Goal: Communication & Community: Answer question/provide support

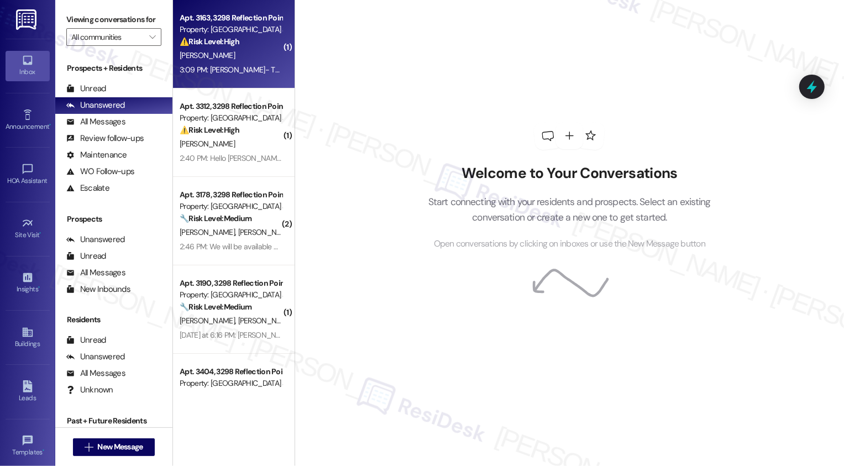
click at [226, 73] on div "3:09 PM: [PERSON_NAME]- This is [PERSON_NAME] - I would like to stay but need t…" at bounding box center [397, 70] width 434 height 10
click at [226, 73] on div "3:09 PM: Sarah- This is Paul Wiehe - I would like to stay but need to know the …" at bounding box center [397, 70] width 434 height 10
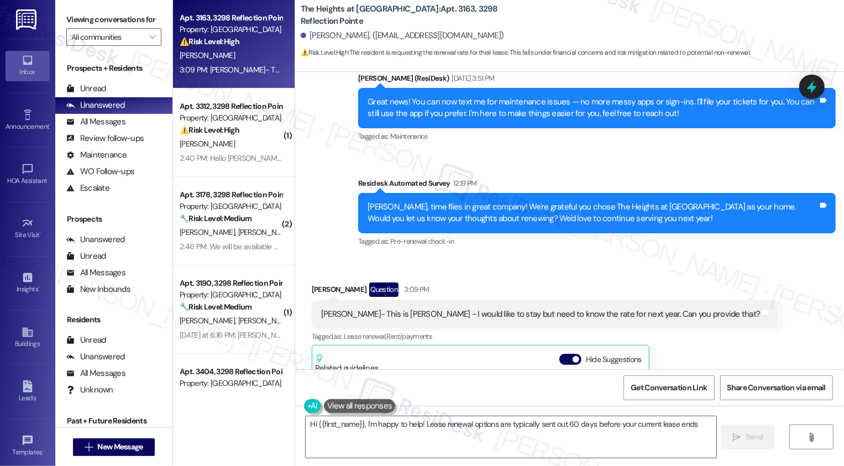
scroll to position [463, 0]
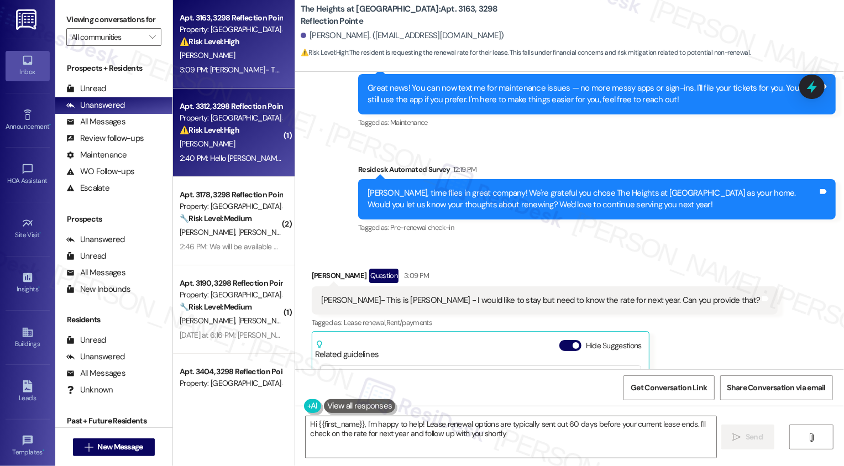
type textarea "Hi {{first_name}}, I'm happy to help! Lease renewal options are typically sent …"
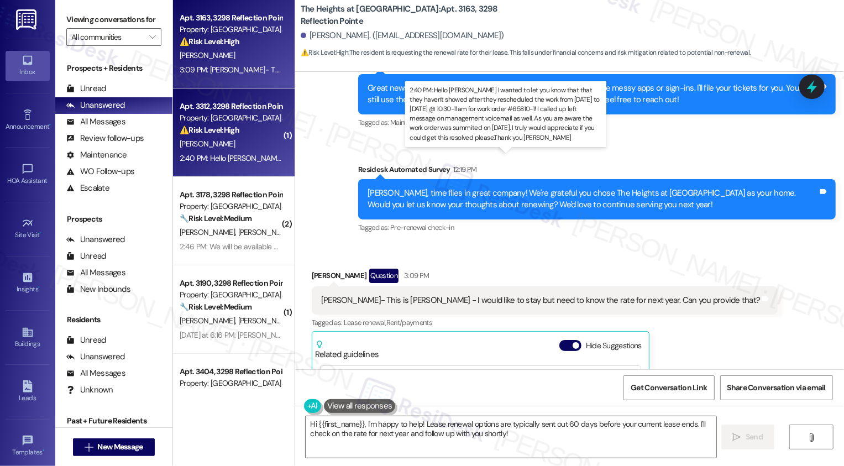
click at [216, 157] on div "2:40 PM: Hello Sarah I wanted to let you know that that they haven't showed aft…" at bounding box center [803, 158] width 1247 height 10
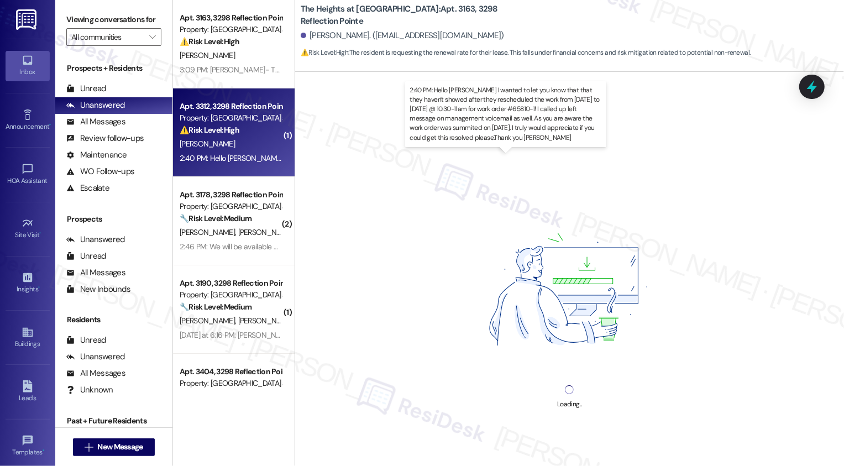
click at [216, 157] on div "2:40 PM: Hello Sarah I wanted to let you know that that they haven't showed aft…" at bounding box center [803, 158] width 1247 height 10
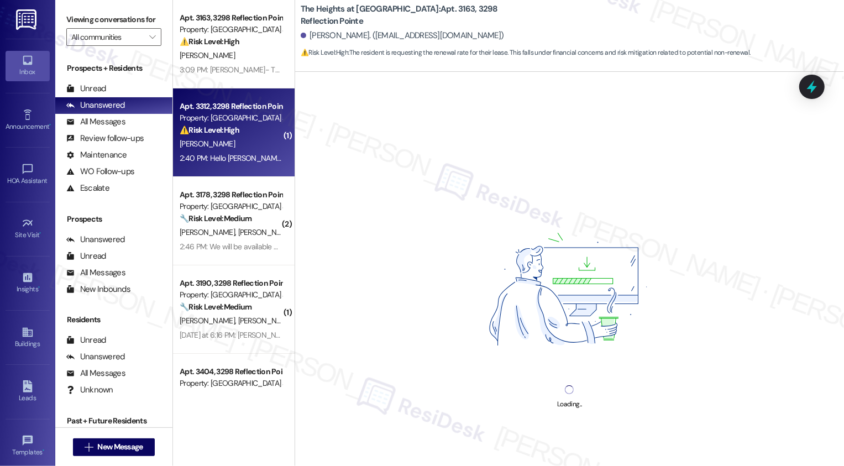
click at [242, 152] on div "2:40 PM: Hello Sarah I wanted to let you know that that they haven't showed aft…" at bounding box center [230, 158] width 104 height 14
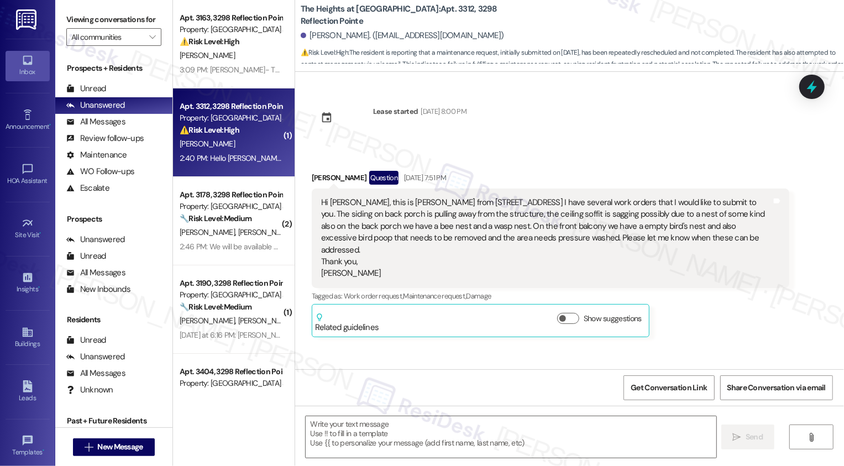
click at [242, 152] on div "2:40 PM: Hello Sarah I wanted to let you know that that they haven't showed aft…" at bounding box center [230, 158] width 104 height 14
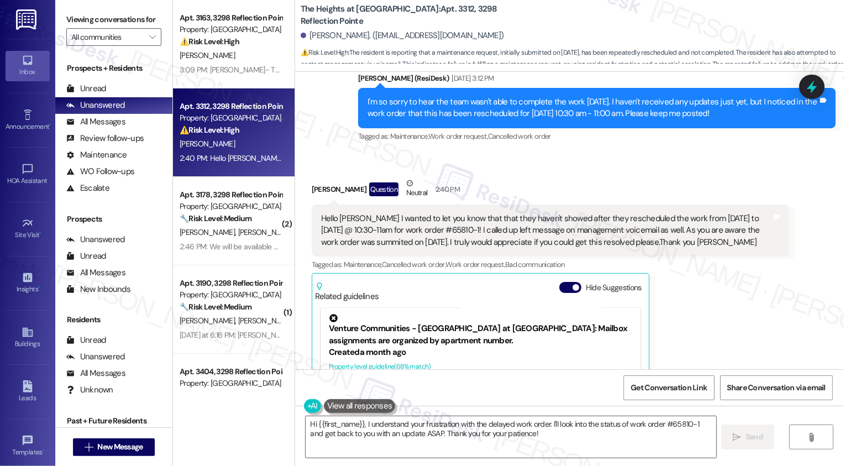
scroll to position [4449, 0]
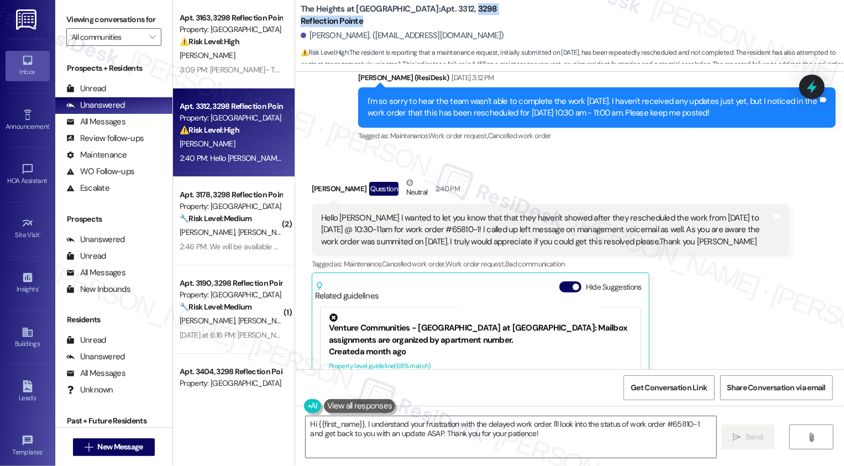
drag, startPoint x: 432, startPoint y: 15, endPoint x: 543, endPoint y: 17, distance: 111.1
click at [543, 17] on div "The Heights at Bridgewater: Apt. 3312, 3298 Reflection Pointe Renee Berger. (be…" at bounding box center [572, 33] width 543 height 61
copy b "3298 Reflection Pointe"
click at [418, 15] on b "The Heights at Bridgewater: Apt. 3312, 3298 Reflection Pointe" at bounding box center [411, 15] width 221 height 24
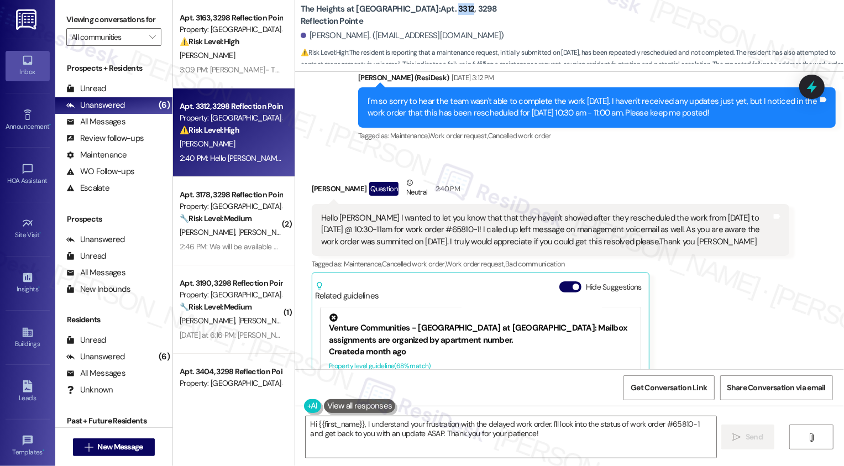
copy b "3312"
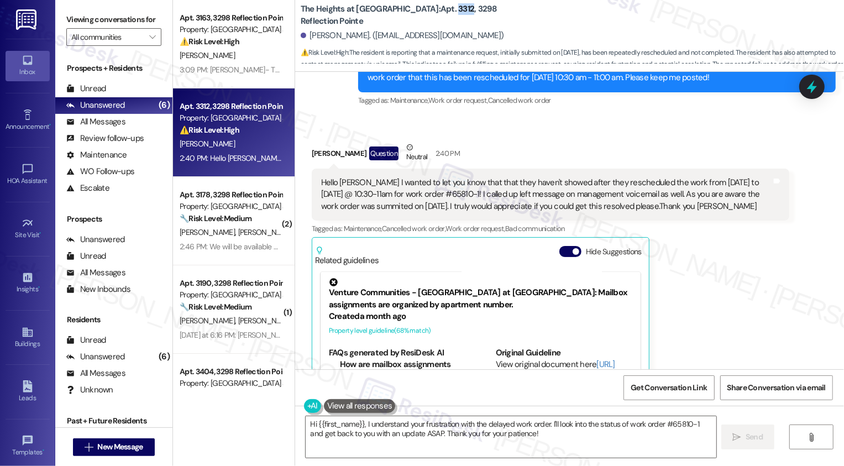
scroll to position [4484, 0]
click at [387, 424] on textarea "Hi {{first_name}}, I understand your frustration with the delayed work order. I…" at bounding box center [511, 436] width 411 height 41
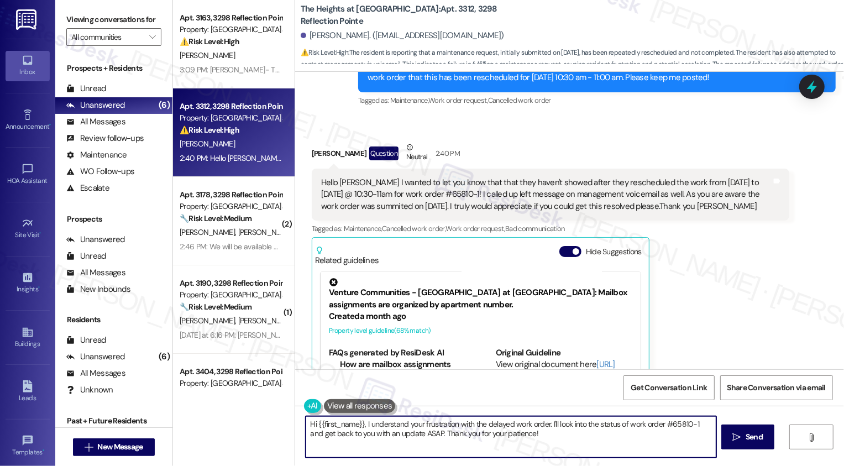
click at [509, 445] on textarea "Hi {{first_name}}, I understand your frustration with the delayed work order. I…" at bounding box center [511, 436] width 411 height 41
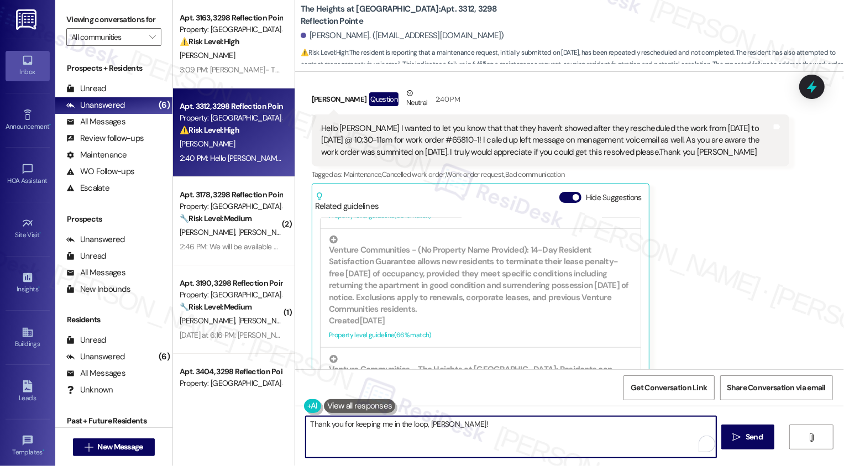
scroll to position [603, 0]
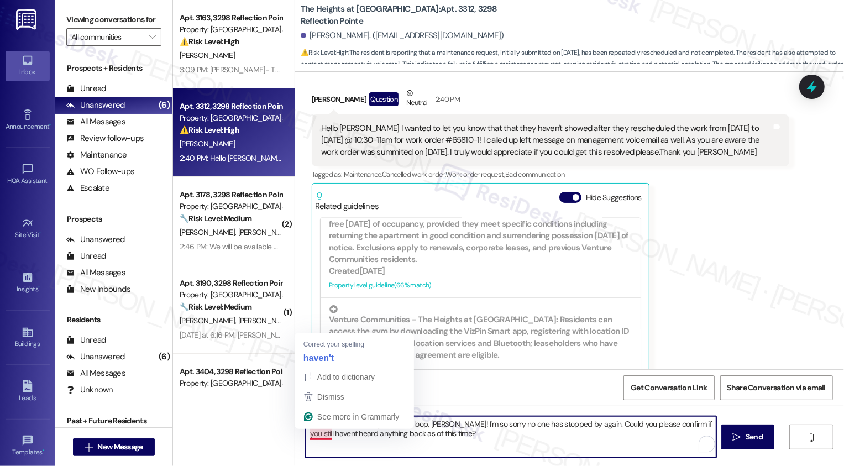
click at [321, 432] on textarea "Thank you for keeping me in the loop, Renee! I'm so sorry no one has stopped by…" at bounding box center [511, 436] width 411 height 41
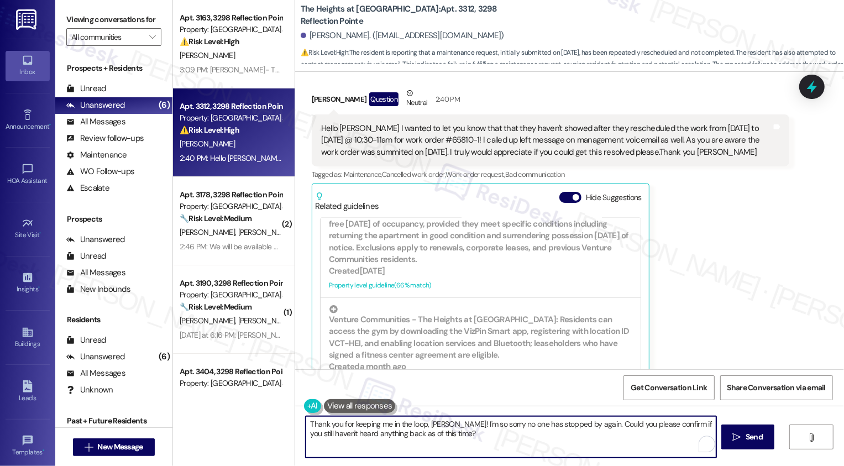
click at [519, 434] on textarea "Thank you for keeping me in the loop, Renee! I'm so sorry no one has stopped by…" at bounding box center [511, 436] width 411 height 41
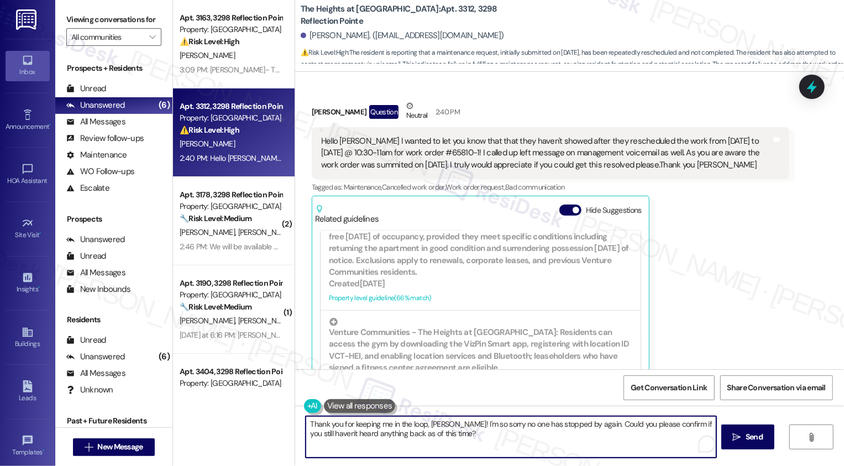
scroll to position [4525, 0]
click at [576, 424] on textarea "Thank you for keeping me in the loop, Renee! I'm so sorry no one has stopped by…" at bounding box center [511, 436] width 411 height 41
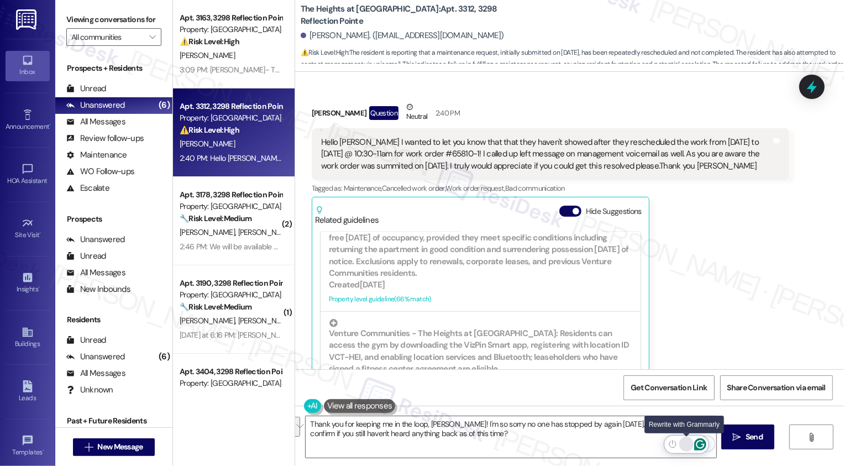
click at [682, 441] on div "Rewrite with Grammarly" at bounding box center [686, 444] width 12 height 13
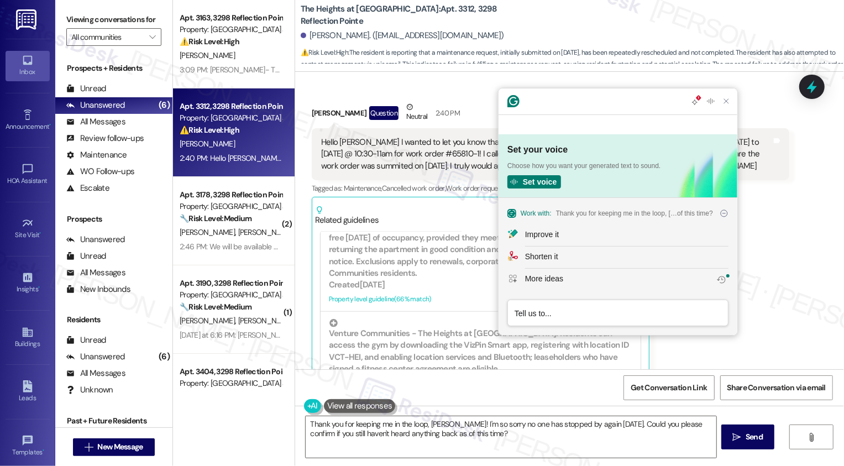
scroll to position [0, 0]
click at [422, 441] on textarea "Thank you for keeping me in the loop, Renee! I'm so sorry no one has stopped by…" at bounding box center [511, 436] width 411 height 41
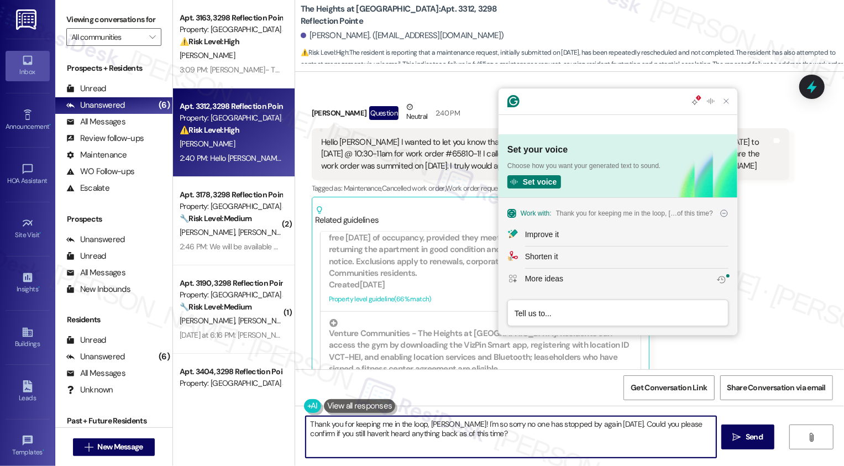
click at [570, 431] on textarea "Thank you for keeping me in the loop, Renee! I'm so sorry no one has stopped by…" at bounding box center [511, 436] width 411 height 41
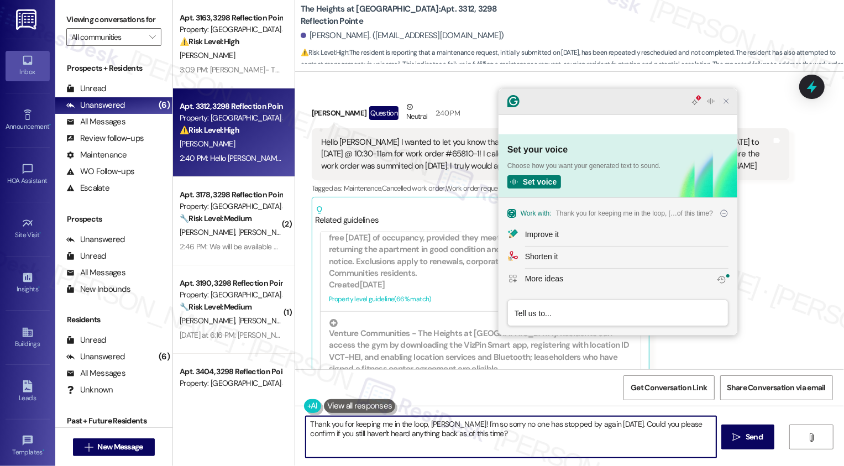
click at [727, 106] on icon "Close Grammarly Assistant" at bounding box center [726, 101] width 9 height 9
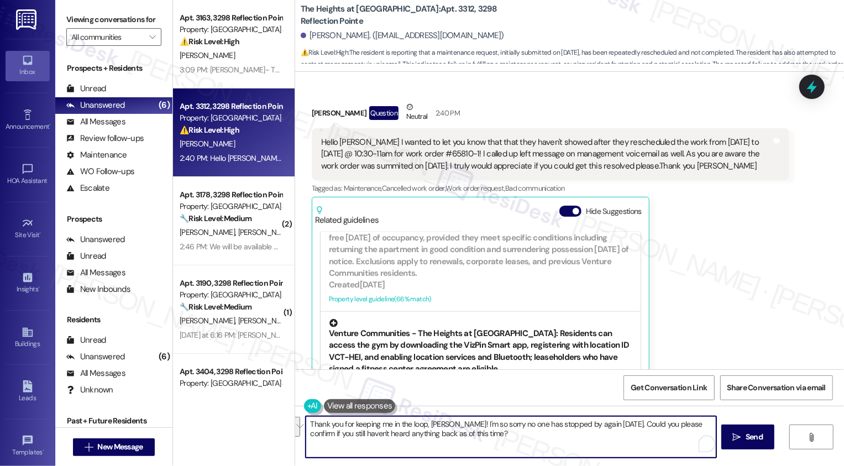
paste textarea "’m so sorry no one has stopped by again today. Could you confirm if you still h…"
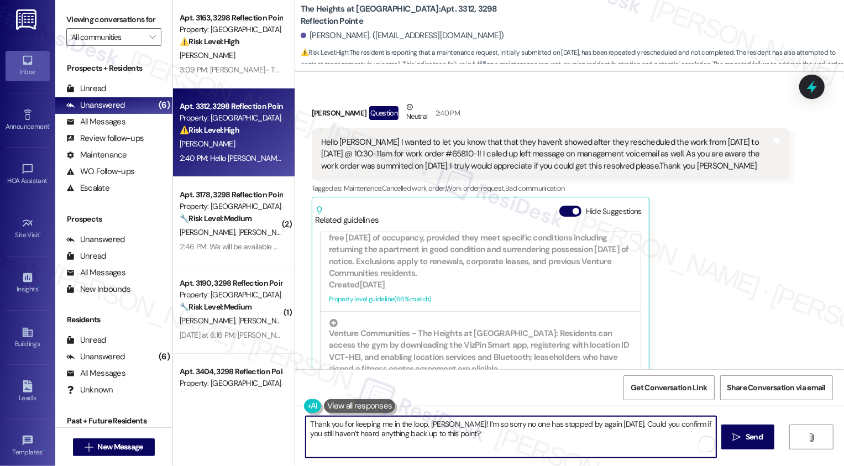
click at [425, 434] on textarea "Thank you for keeping me in the loop, Renee! I’m so sorry no one has stopped by…" at bounding box center [511, 436] width 411 height 41
click at [500, 434] on textarea "Thank you for keeping me in the loop, Renee! I’m so sorry no one has stopped by…" at bounding box center [511, 436] width 411 height 41
click at [609, 434] on textarea "Thank you for keeping me in the loop, Renee! I’m so sorry no one has stopped by…" at bounding box center [511, 436] width 411 height 41
type textarea "Thank you for keeping me in the loop, Renee! I’m so sorry no one has stopped by…"
click at [752, 445] on button " Send" at bounding box center [748, 436] width 54 height 25
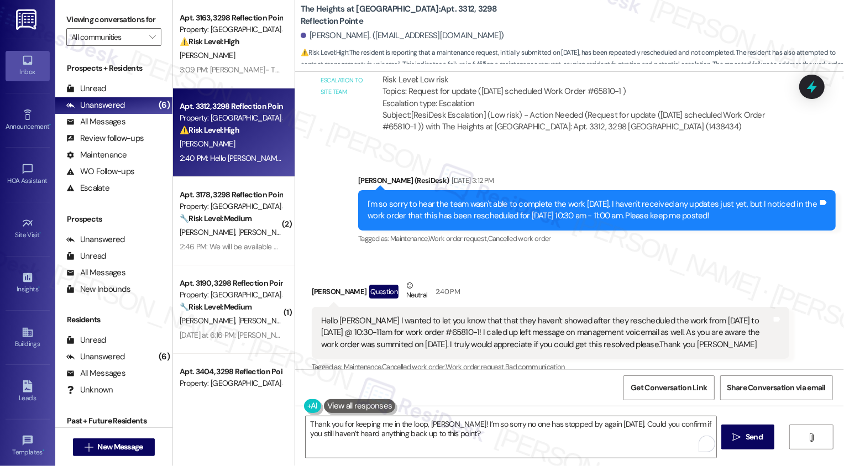
scroll to position [4538, 0]
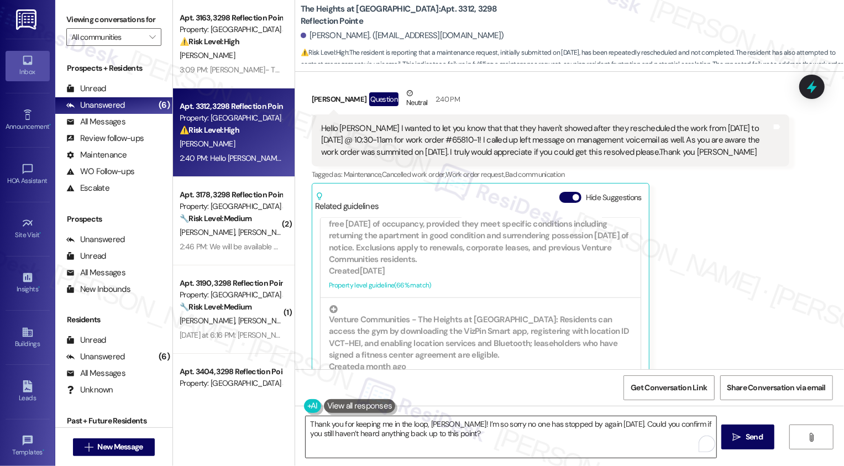
click at [500, 438] on textarea "Thank you for keeping me in the loop, Renee! I’m so sorry no one has stopped by…" at bounding box center [511, 436] width 411 height 41
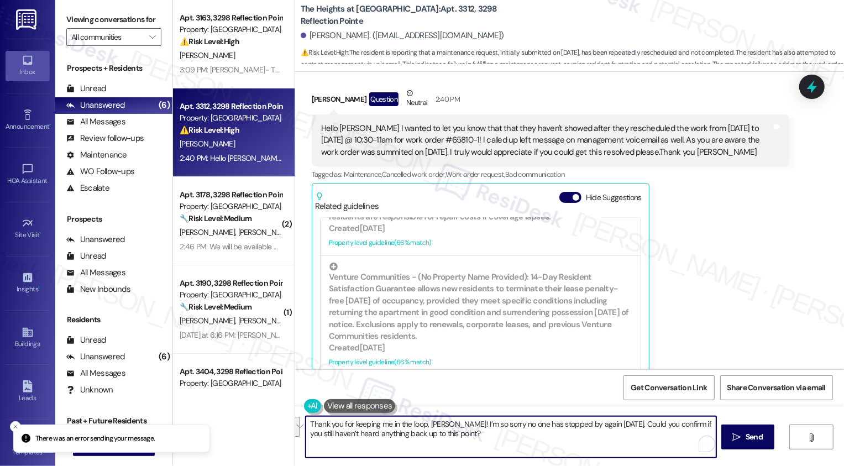
scroll to position [467, 0]
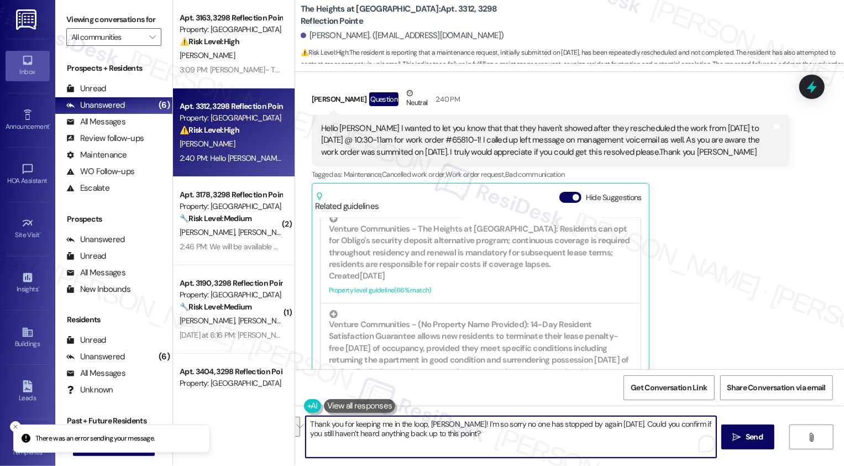
click at [641, 446] on textarea "Thank you for keeping me in the loop, Renee! I’m so sorry no one has stopped by…" at bounding box center [511, 436] width 411 height 41
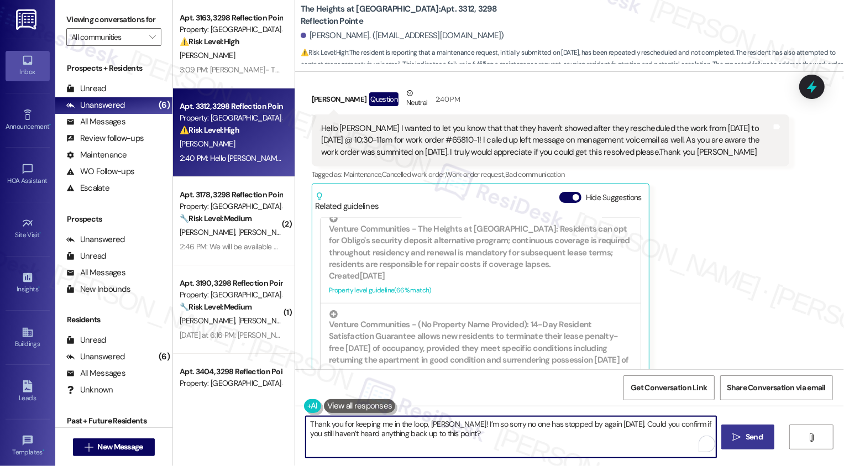
click at [746, 440] on span "Send" at bounding box center [753, 437] width 17 height 12
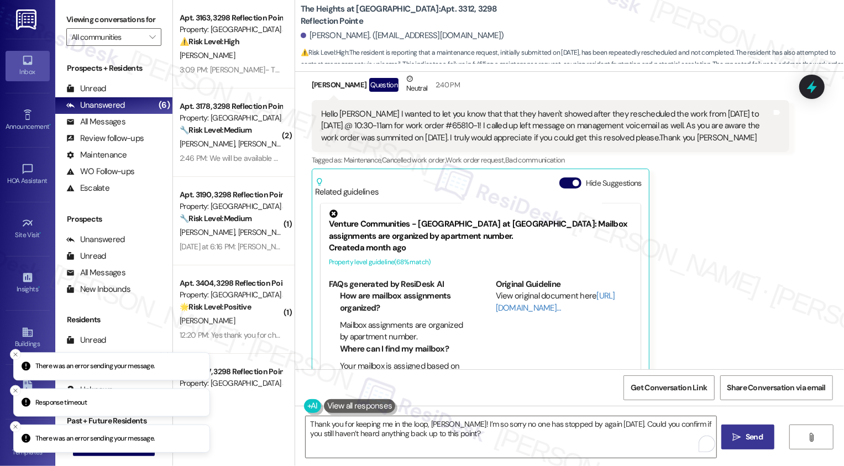
scroll to position [4537, 0]
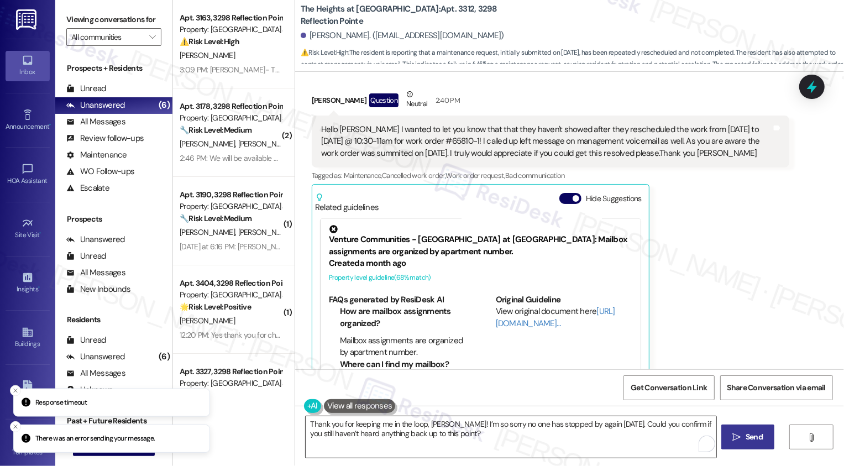
click at [499, 448] on textarea "Thank you for keeping me in the loop, Renee! I’m so sorry no one has stopped by…" at bounding box center [511, 436] width 411 height 41
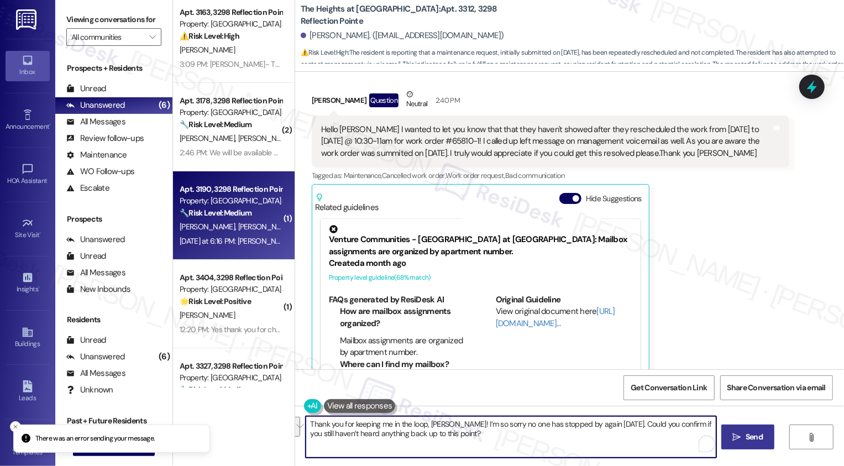
scroll to position [0, 0]
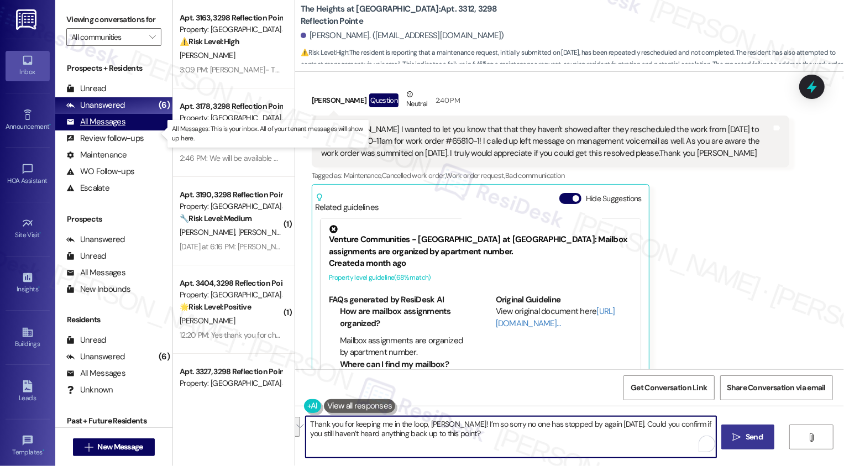
click at [125, 130] on div "All Messages (undefined)" at bounding box center [113, 122] width 117 height 17
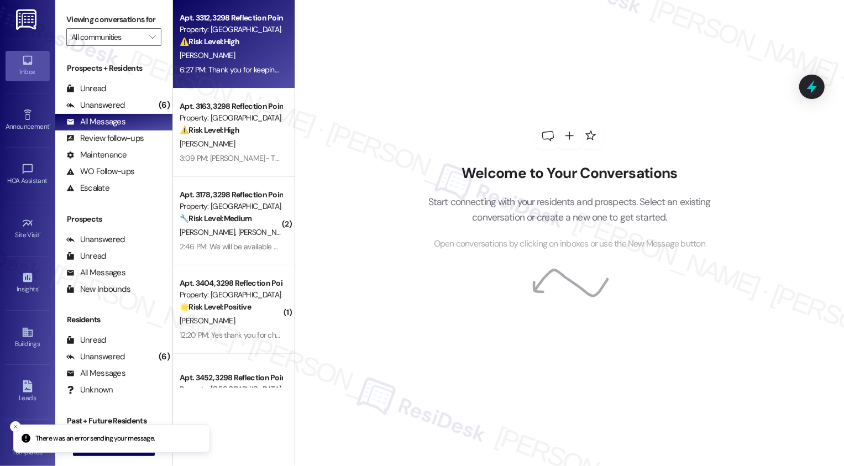
click at [236, 67] on div "6:27 PM: Thank you for keeping me in the loop, Renee! I’m so sorry no one has s…" at bounding box center [480, 70] width 601 height 10
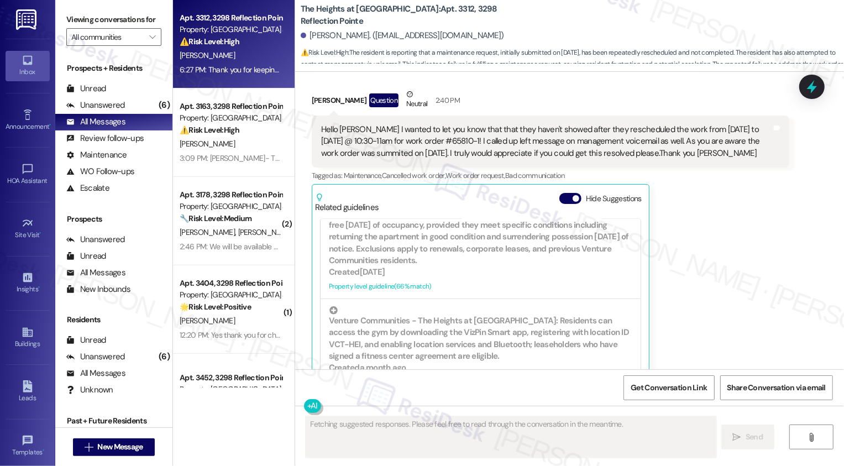
scroll to position [4700, 0]
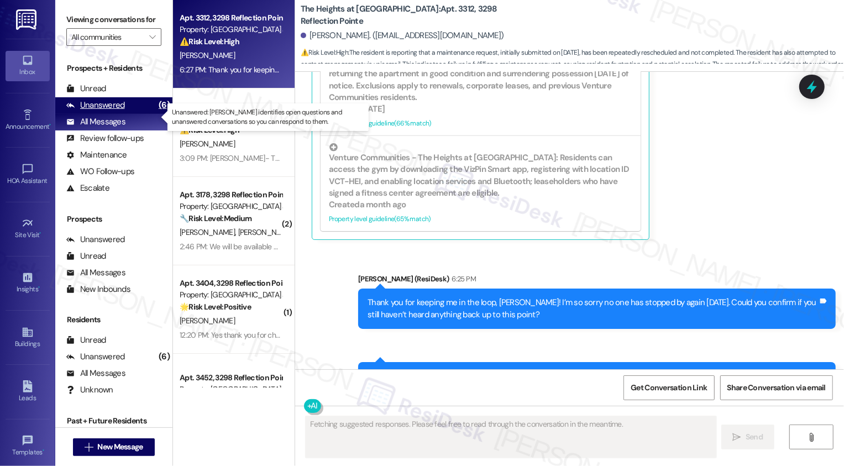
click at [122, 111] on div "Unanswered" at bounding box center [95, 105] width 59 height 12
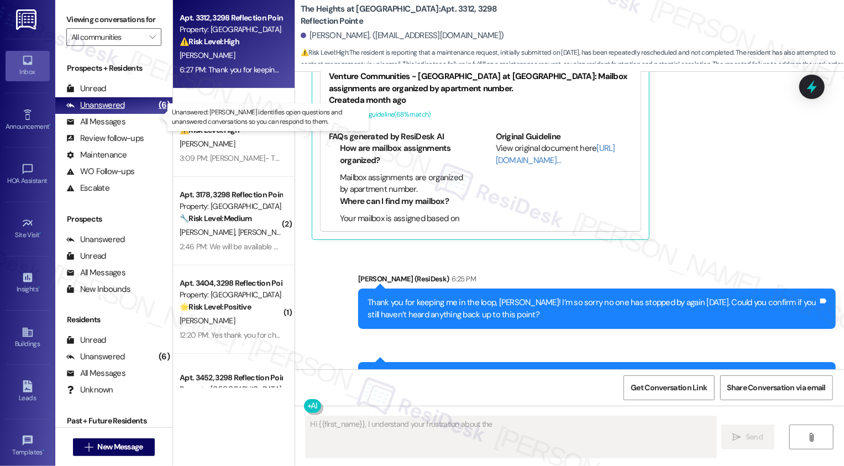
type textarea "Hi {{first_name}}, I understand your frustration about the missed"
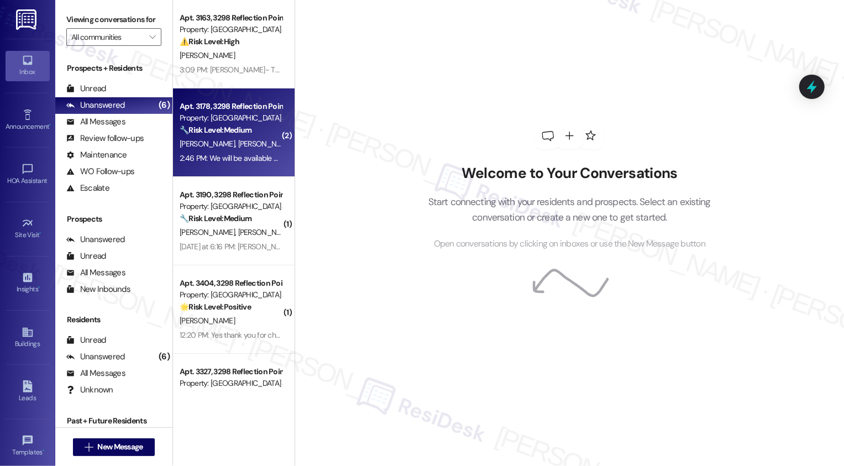
click at [223, 150] on div "A. Neupane S. Ghimire Sharma" at bounding box center [230, 144] width 104 height 14
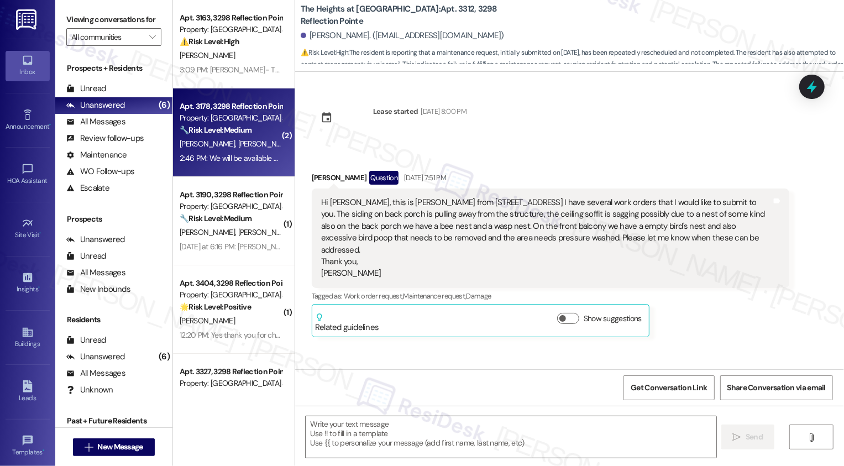
click at [223, 150] on div "A. Neupane S. Ghimire Sharma" at bounding box center [230, 144] width 104 height 14
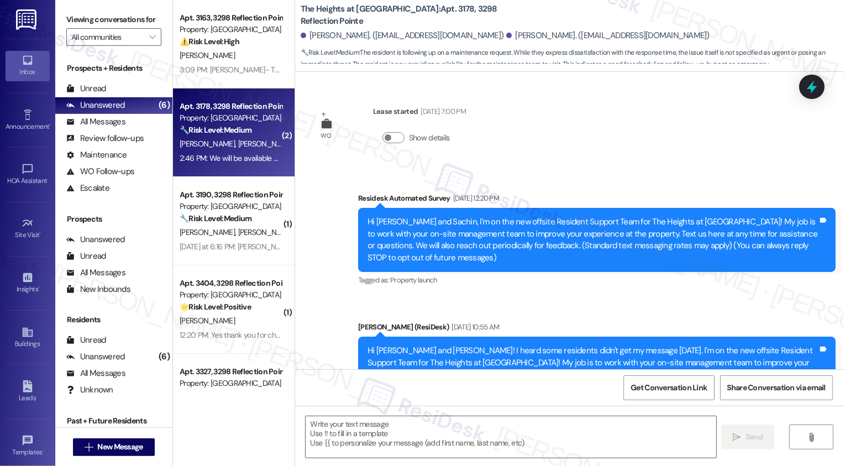
scroll to position [1893, 0]
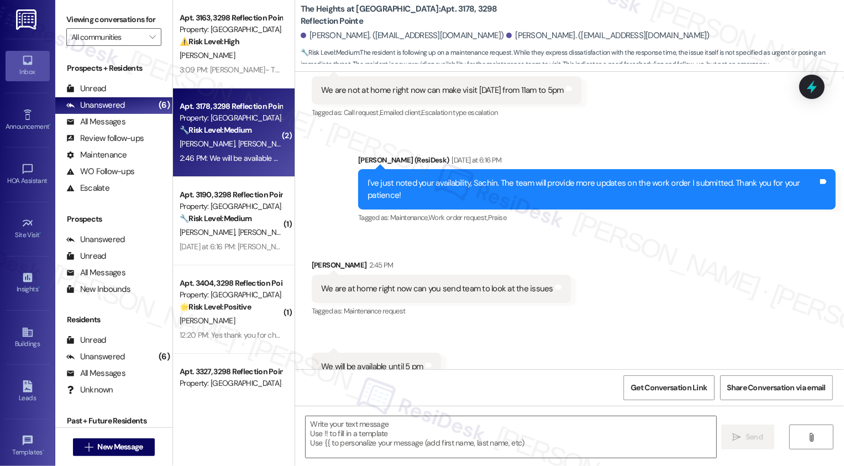
type textarea "Fetching suggested responses. Please feel free to read through the conversation…"
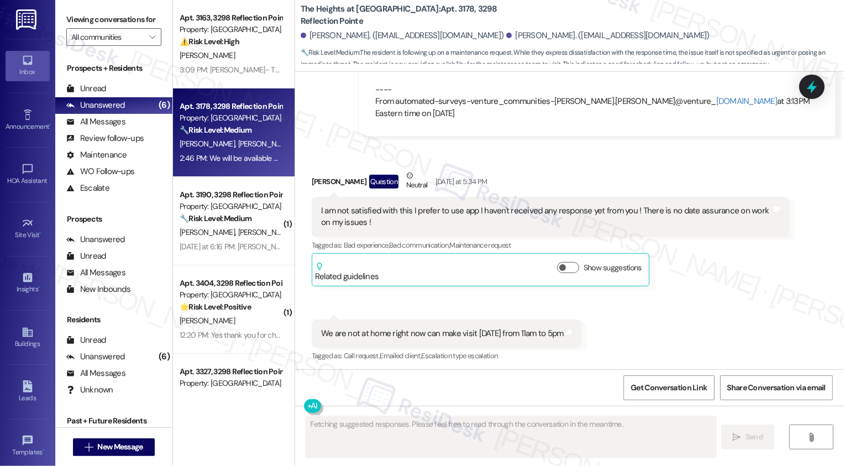
scroll to position [1633, 0]
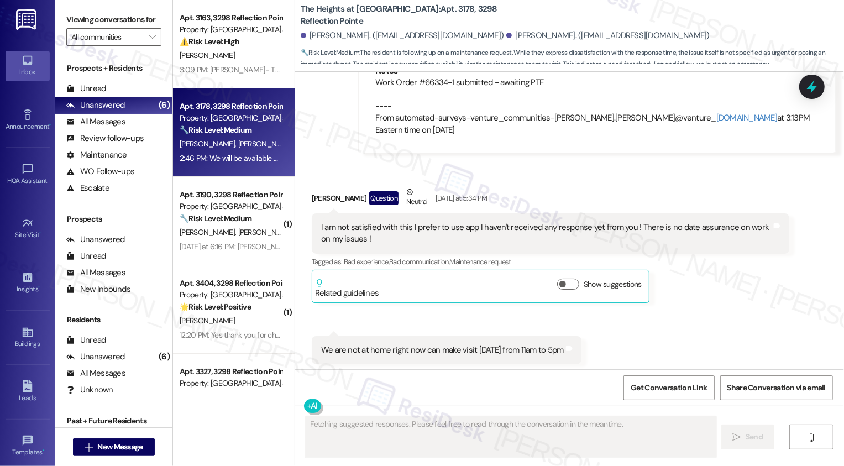
click at [418, 17] on b "The Heights at Bridgewater: Apt. 3178, 3298 Reflection Pointe" at bounding box center [411, 15] width 221 height 24
copy b "3178"
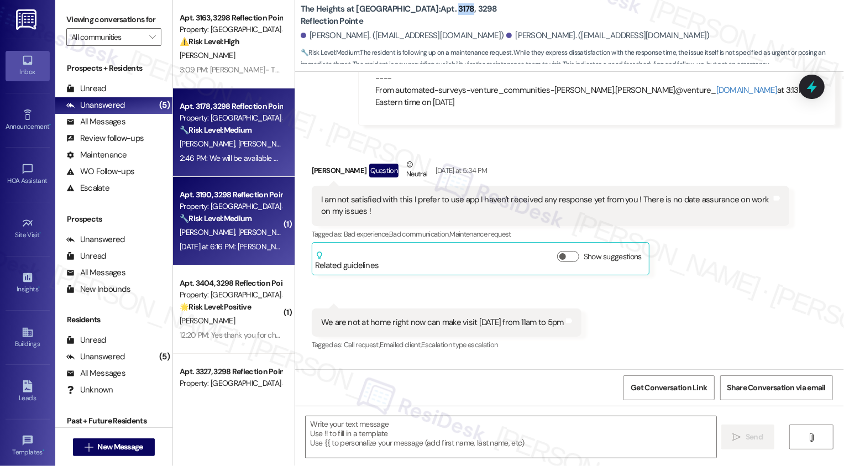
scroll to position [1721, 0]
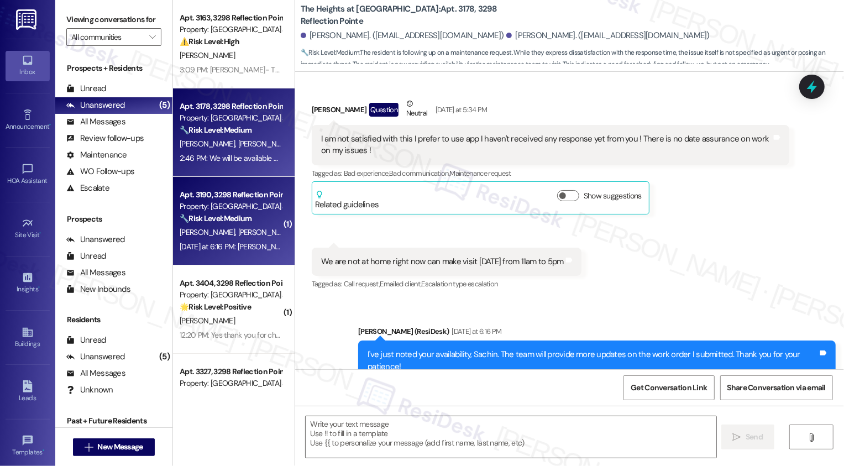
click at [189, 216] on strong "🔧 Risk Level: Medium" at bounding box center [216, 218] width 72 height 10
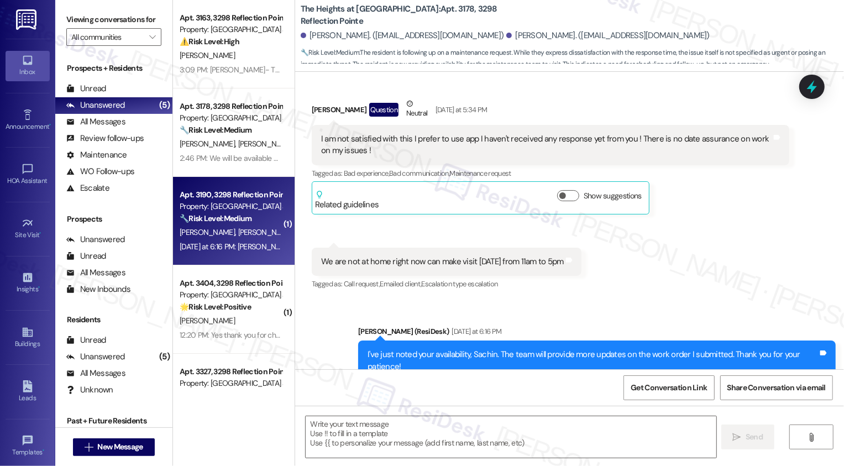
click at [189, 216] on strong "🔧 Risk Level: Medium" at bounding box center [216, 218] width 72 height 10
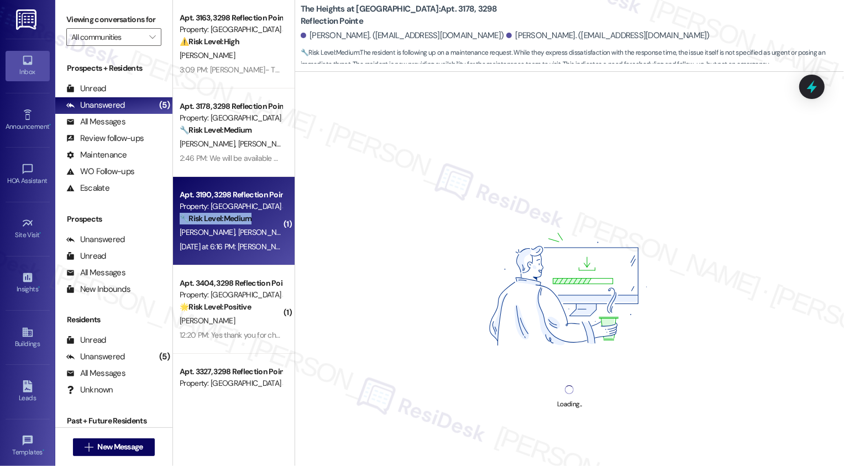
click at [261, 218] on div "🔧 Risk Level: Medium The resident is asking about lease terms and early termina…" at bounding box center [231, 219] width 102 height 12
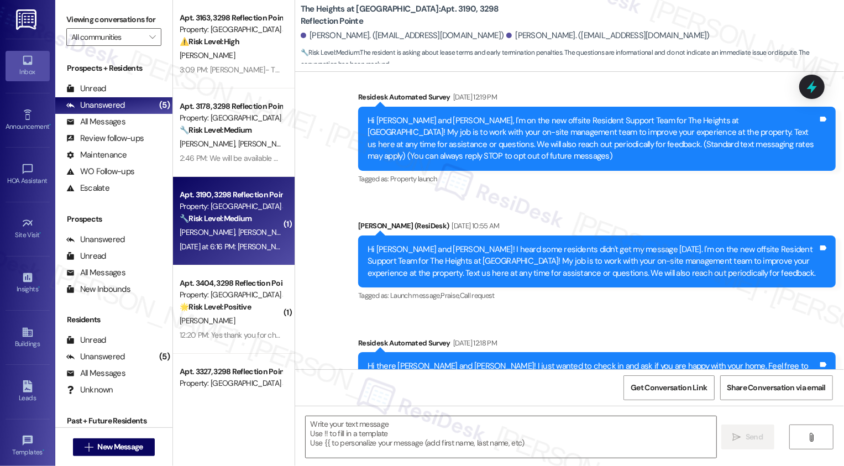
click at [261, 218] on div "🔧 Risk Level: Medium The resident is asking about lease terms and early termina…" at bounding box center [231, 219] width 102 height 12
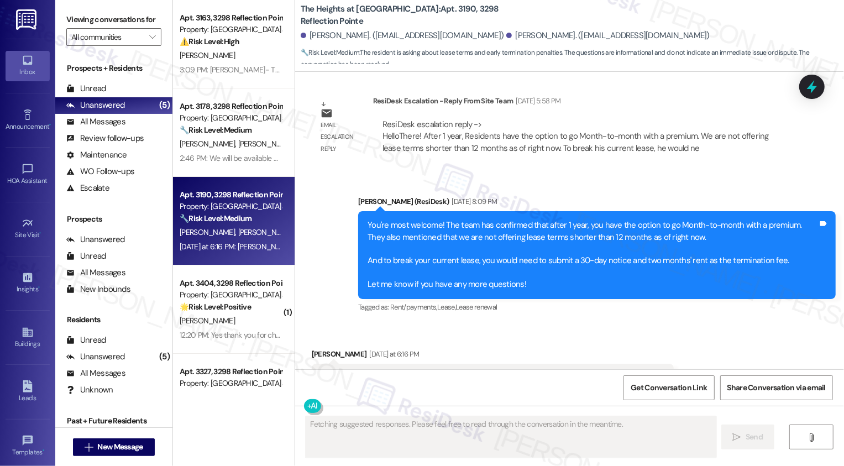
scroll to position [1409, 0]
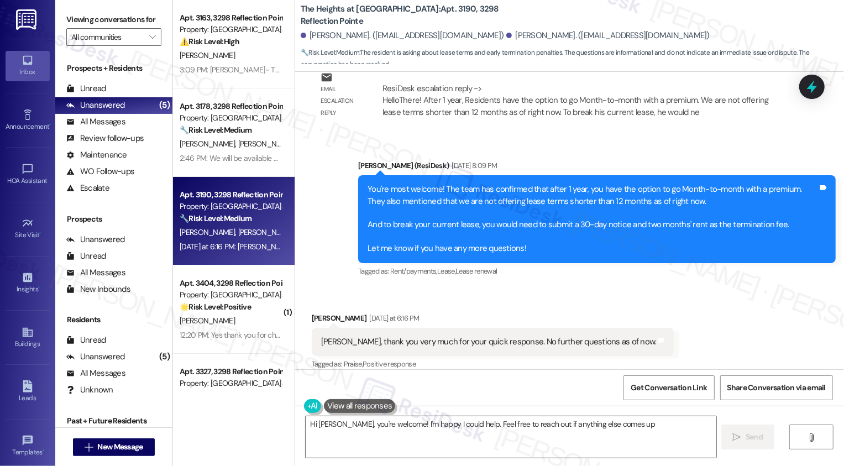
type textarea "Hi Marvin, you're welcome! I'm happy I could help. Feel free to reach out if an…"
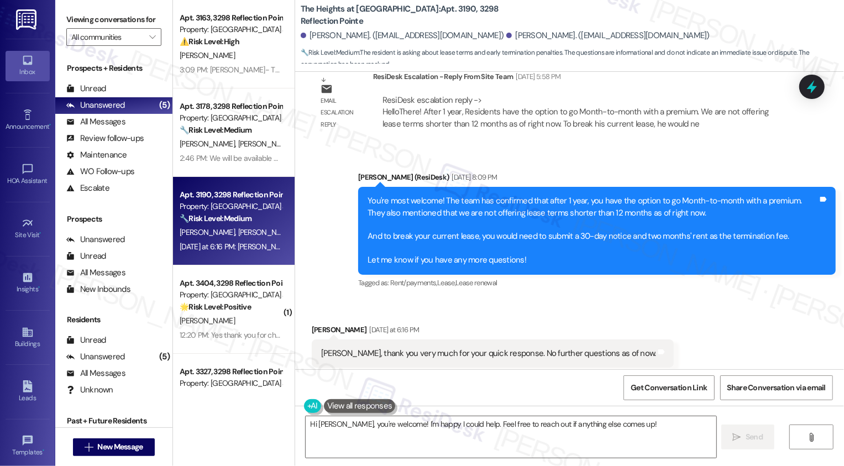
scroll to position [1396, 0]
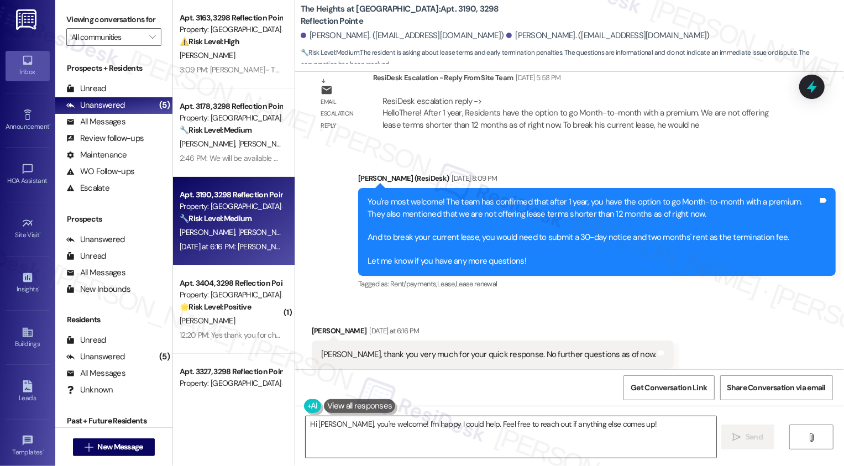
click at [379, 440] on textarea "Hi Marvin, you're welcome! I'm happy I could help. Feel free to reach out if an…" at bounding box center [511, 436] width 411 height 41
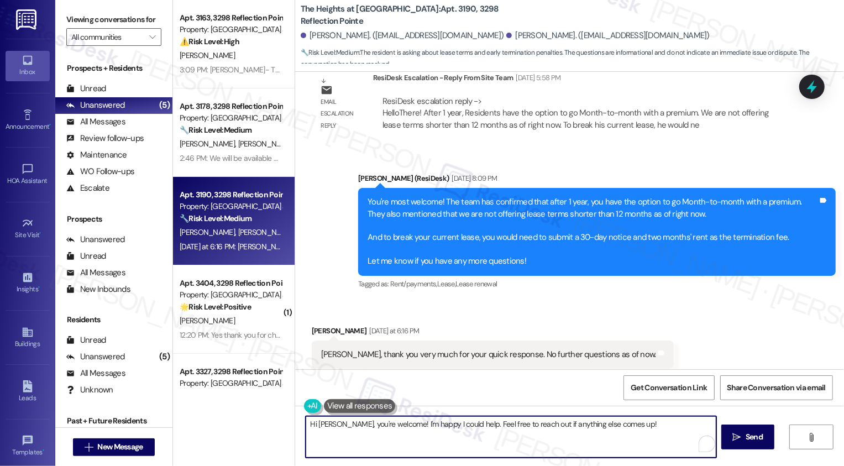
click at [378, 435] on textarea "Hi Marvin, you're welcome! I'm happy I could help. Feel free to reach out if an…" at bounding box center [511, 436] width 411 height 41
click at [414, 433] on textarea "Hi Marvin, you're welcome! I'm happy I could help. Feel free to reach out if an…" at bounding box center [511, 436] width 411 height 41
click at [485, 435] on textarea "Hi Marvin, you're welcome! I'm happy I could help. Feel free to reach out if an…" at bounding box center [511, 436] width 411 height 41
click at [733, 439] on icon "" at bounding box center [737, 437] width 8 height 9
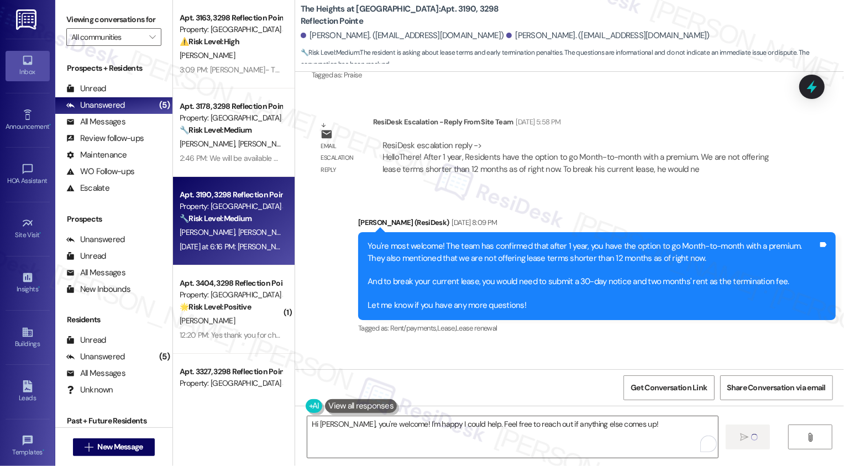
scroll to position [1409, 0]
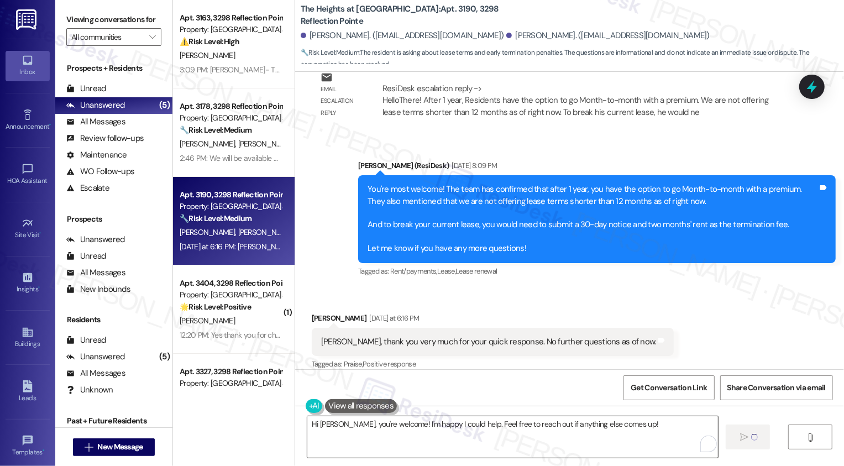
click at [431, 434] on textarea "Hi Marvin, you're welcome! I'm happy I could help. Feel free to reach out if an…" at bounding box center [512, 436] width 411 height 41
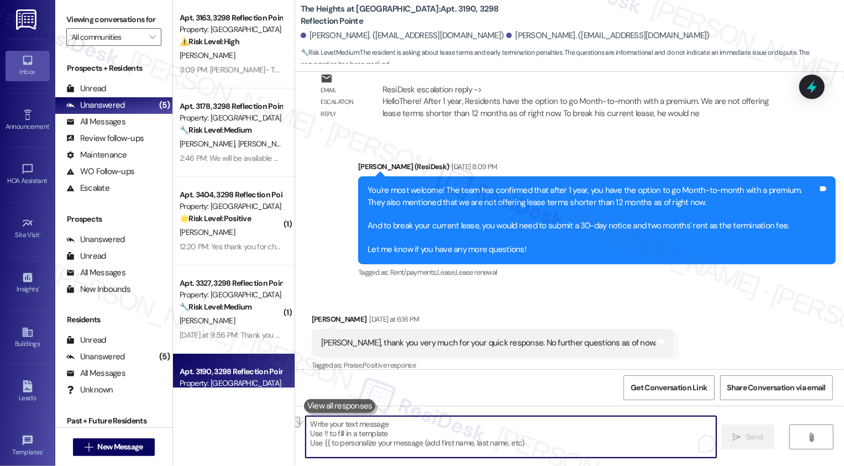
scroll to position [1485, 0]
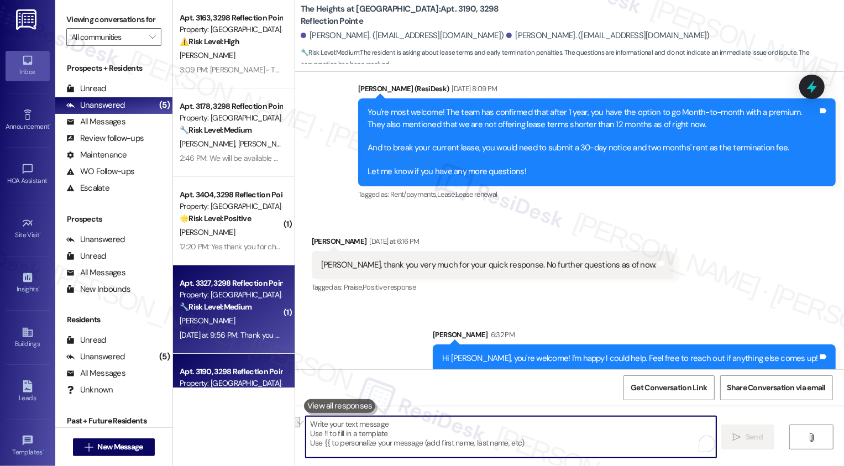
click at [234, 319] on div "[PERSON_NAME]" at bounding box center [230, 321] width 104 height 14
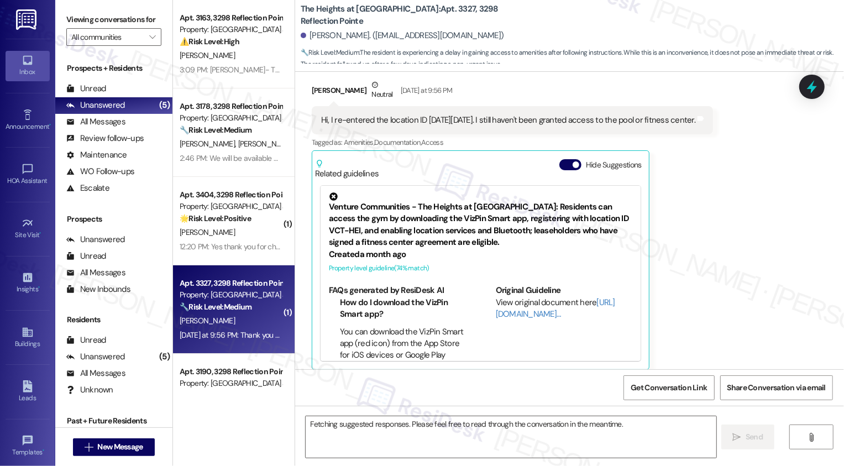
scroll to position [833, 0]
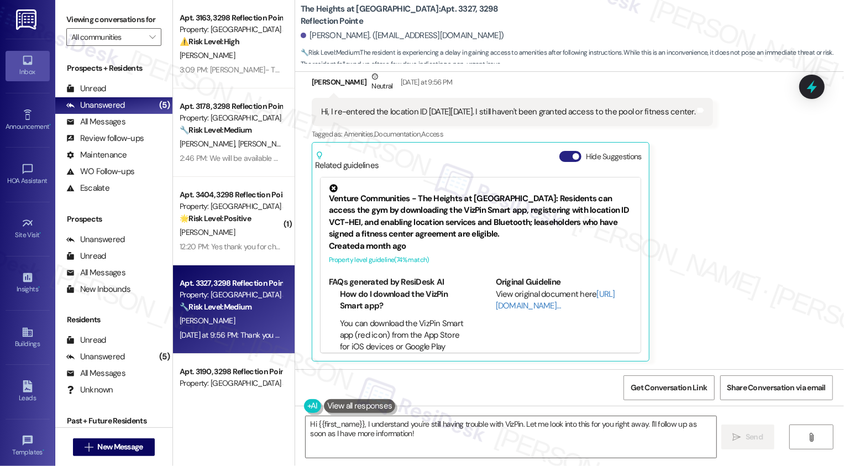
click at [562, 158] on button "Hide Suggestions" at bounding box center [570, 156] width 22 height 11
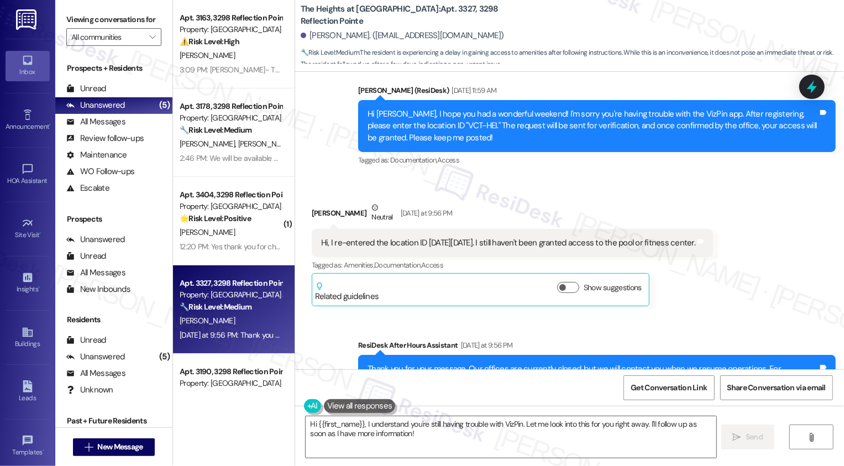
scroll to position [752, 0]
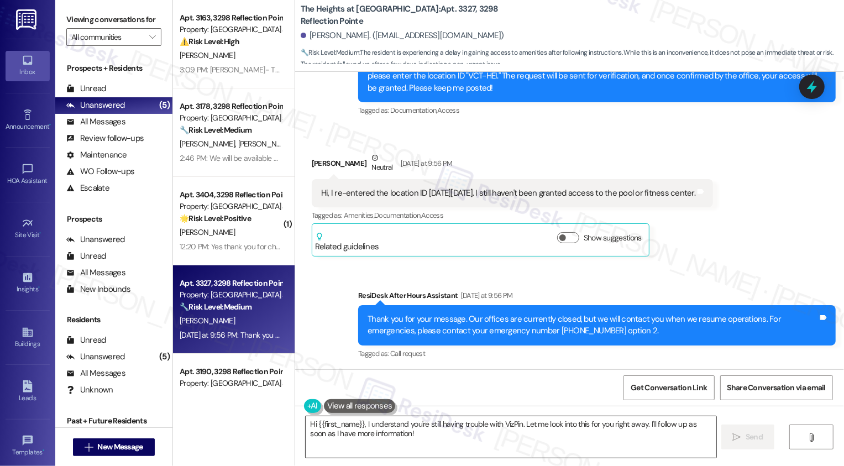
click at [414, 435] on textarea "Hi {{first_name}}, I understand you're still having trouble with VizPin. Let me…" at bounding box center [511, 436] width 411 height 41
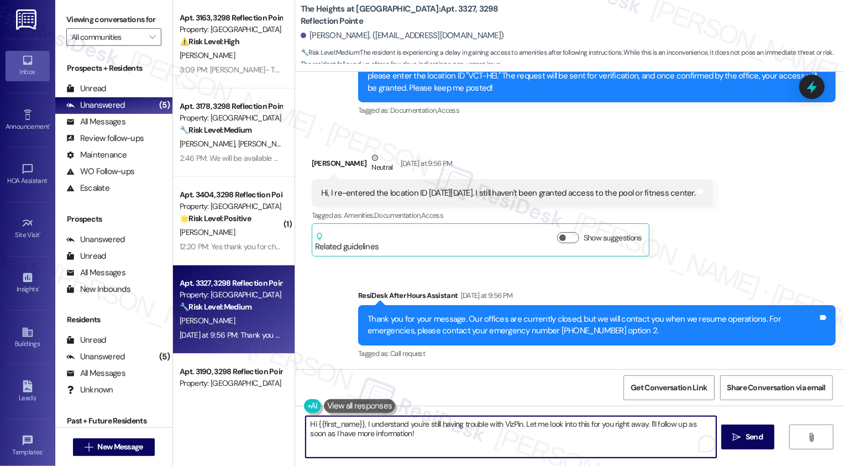
click at [490, 447] on textarea "Hi {{first_name}}, I understand you're still having trouble with VizPin. Let me…" at bounding box center [511, 436] width 411 height 41
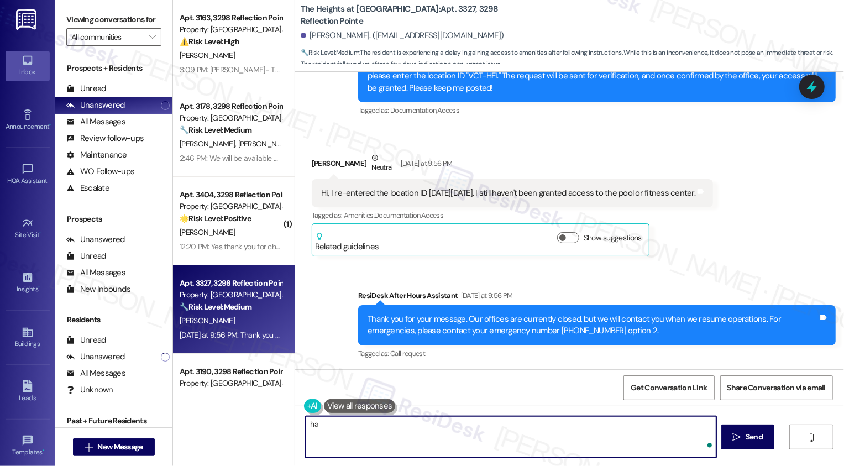
type textarea "h"
type textarea "Thanks for letting me know, {{first_name}}! I will reach out to the team and fo…"
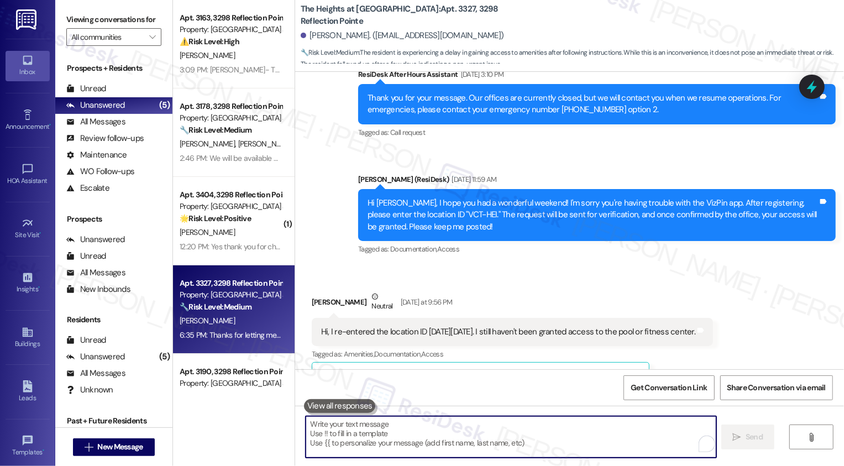
scroll to position [609, 0]
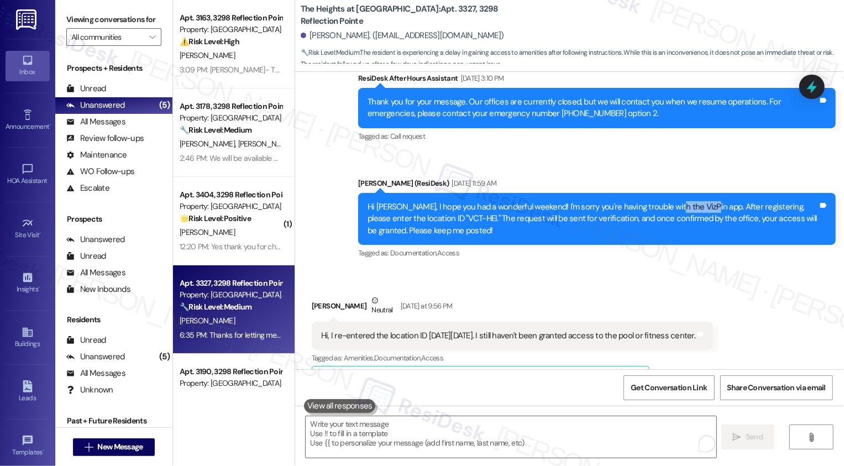
drag, startPoint x: 661, startPoint y: 204, endPoint x: 697, endPoint y: 204, distance: 35.4
click at [697, 204] on div "Hi Cynthia, I hope you had a wonderful weekend! I'm sorry you're having trouble…" at bounding box center [592, 218] width 450 height 35
click at [643, 255] on div "Tagged as: Documentation , Click to highlight conversations about Documentation…" at bounding box center [596, 253] width 477 height 16
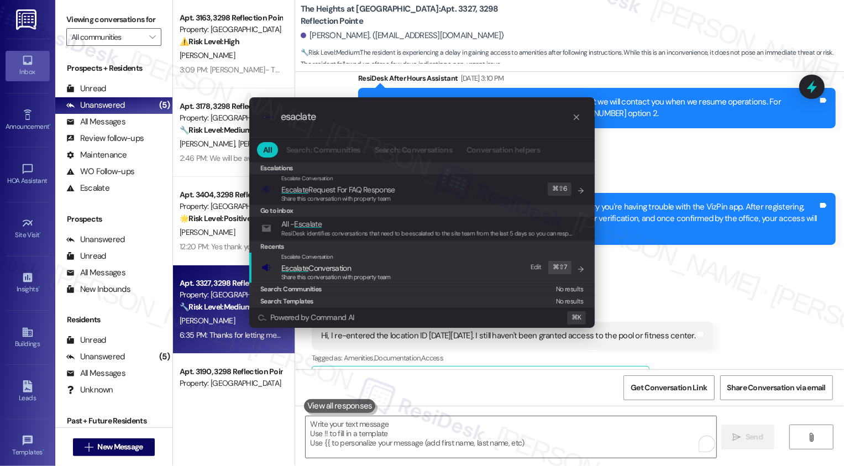
type input "esaclate"
click at [316, 267] on span "Escalate Conversation" at bounding box center [316, 268] width 70 height 10
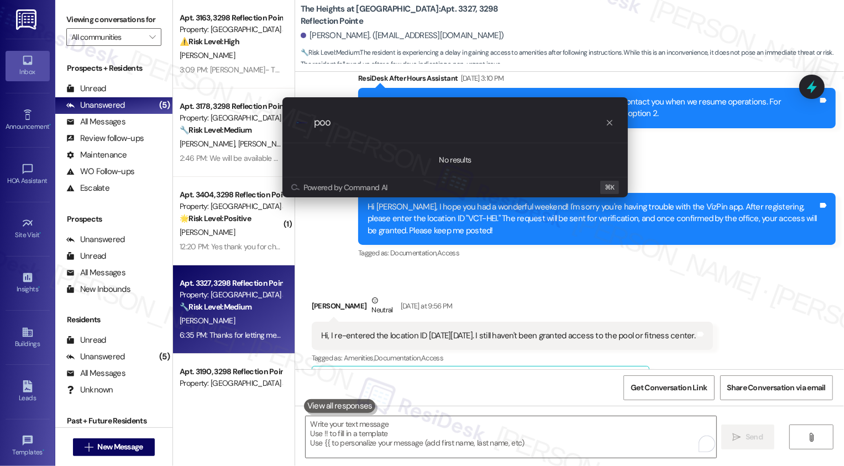
type input "pool"
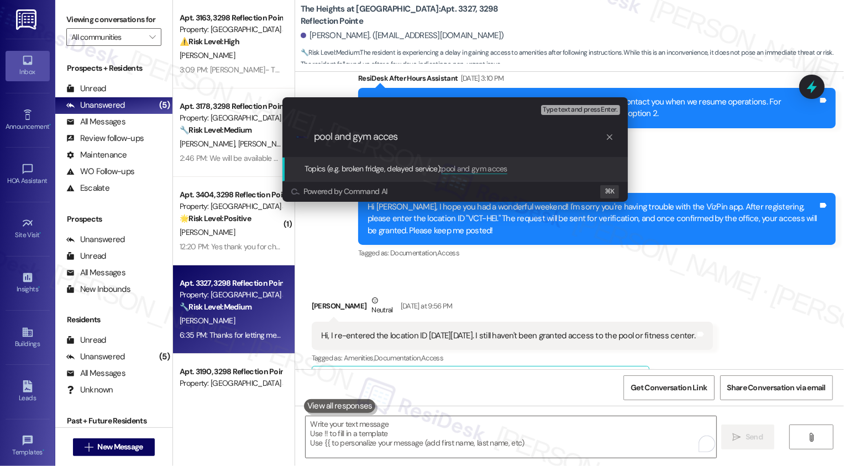
type input "pool and gym access"
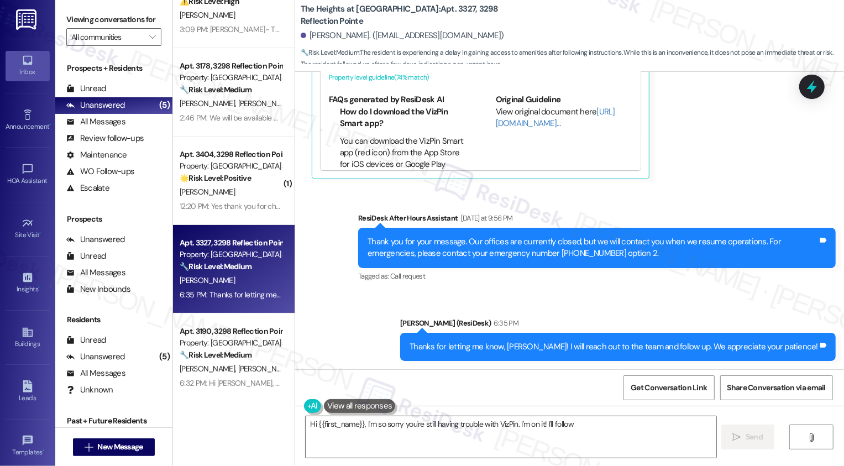
scroll to position [0, 0]
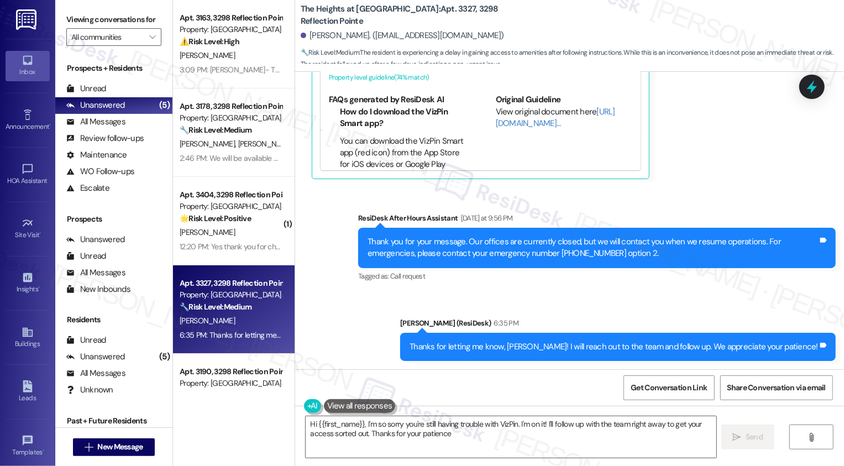
type textarea "Hi {{first_name}}, I'm so sorry you're still having trouble with VizPin. I'm on…"
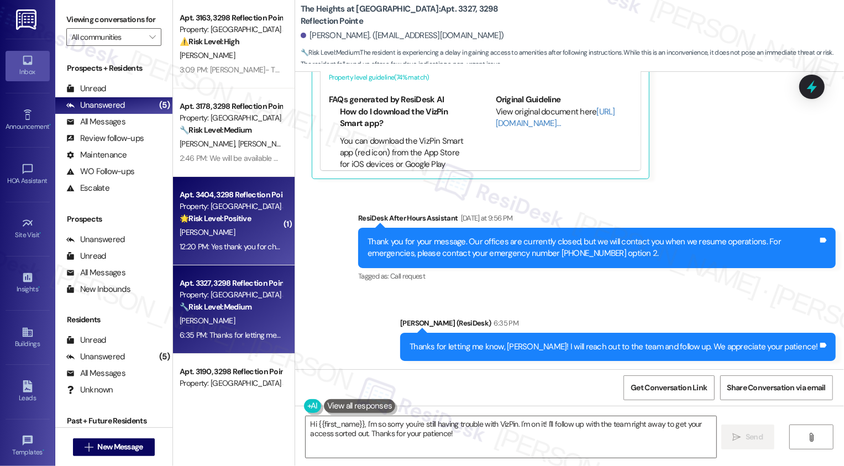
click at [241, 229] on div "[PERSON_NAME]" at bounding box center [230, 232] width 104 height 14
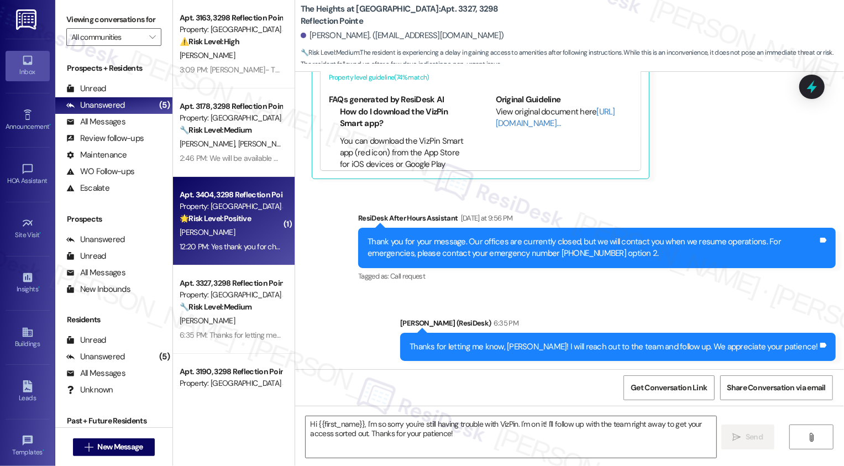
click at [241, 229] on div "[PERSON_NAME]" at bounding box center [230, 232] width 104 height 14
type textarea "Fetching suggested responses. Please feel free to read through the conversation…"
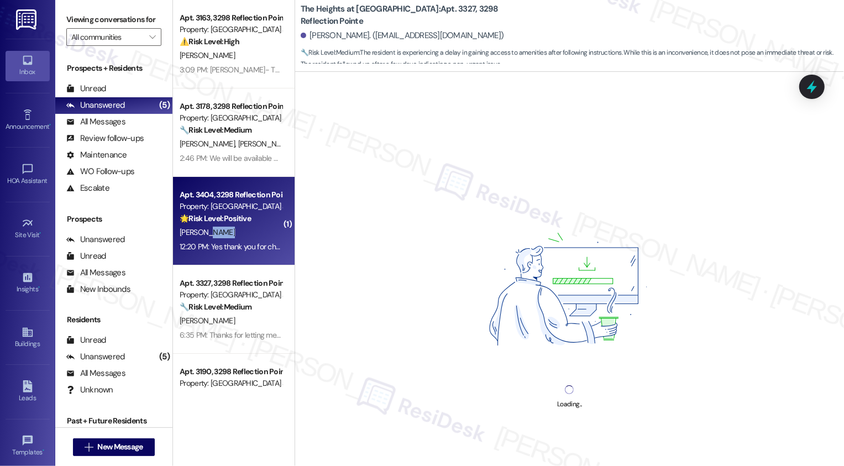
click at [241, 229] on div "[PERSON_NAME]" at bounding box center [230, 232] width 104 height 14
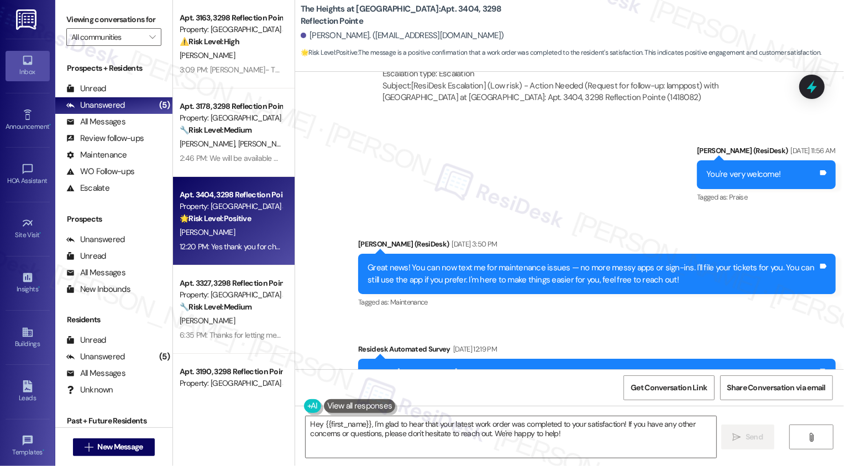
scroll to position [1915, 0]
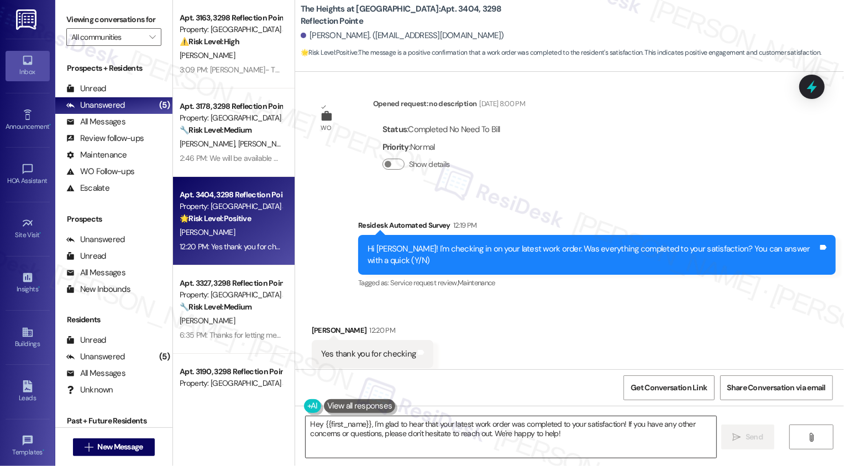
click at [380, 428] on textarea "Hey {{first_name}}, I'm glad to hear that your latest work order was completed …" at bounding box center [511, 436] width 411 height 41
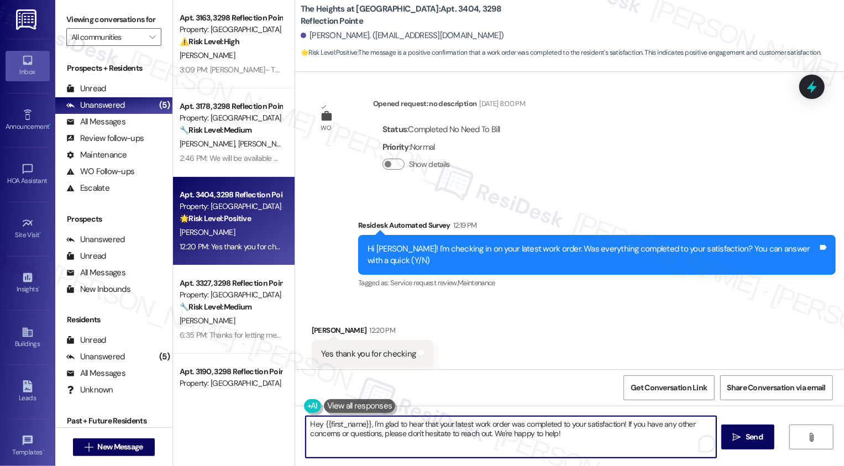
click at [569, 437] on textarea "Hey {{first_name}}, I'm glad to hear that your latest work order was completed …" at bounding box center [511, 436] width 411 height 41
drag, startPoint x: 623, startPoint y: 423, endPoint x: 628, endPoint y: 441, distance: 18.4
click at [628, 440] on textarea "Hey {{first_name}}, I'm glad to hear that your latest work order was completed …" at bounding box center [511, 436] width 411 height 41
paste textarea "If you don't mind me asking, how has your experience been so far? Has the prope…"
click at [619, 425] on textarea "Hey {{first_name}}, I'm glad to hear that your latest work order was completed …" at bounding box center [511, 436] width 411 height 41
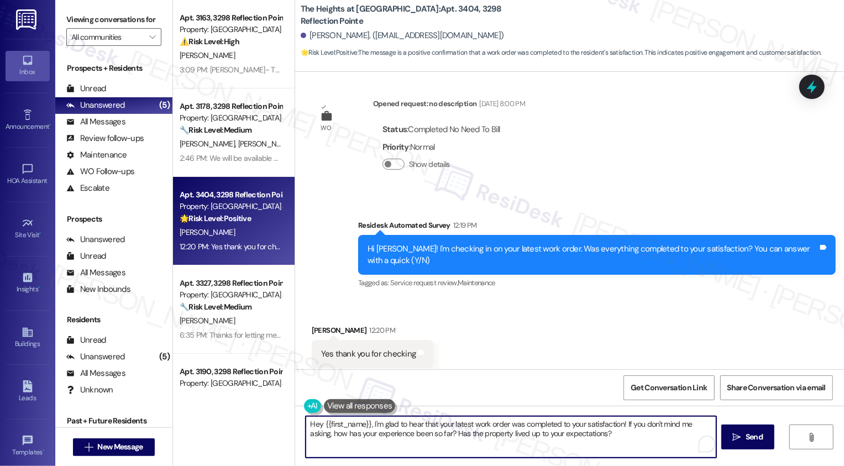
click at [609, 449] on textarea "Hey {{first_name}}, I'm glad to hear that your latest work order was completed …" at bounding box center [511, 436] width 411 height 41
click at [349, 434] on textarea "Hey {{first_name}}, I'm glad to hear that your latest work order was completed …" at bounding box center [511, 436] width 411 height 41
type textarea "Hey {{first_name}}, I'm glad to hear that your latest work order was completed …"
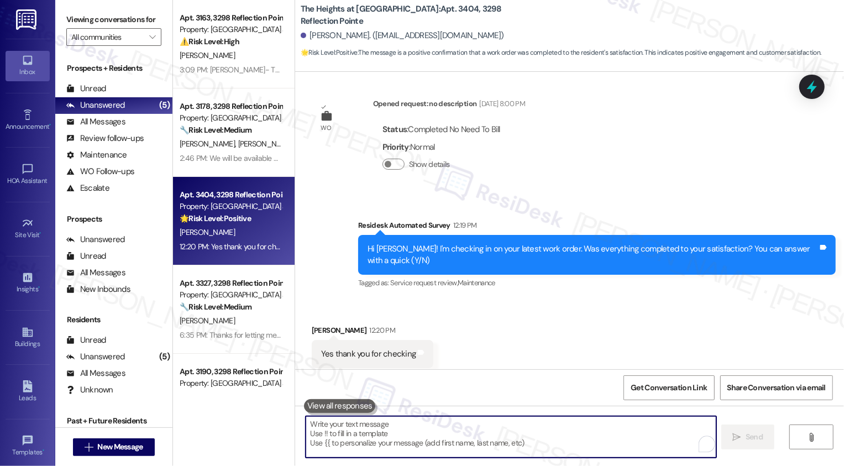
scroll to position [1914, 0]
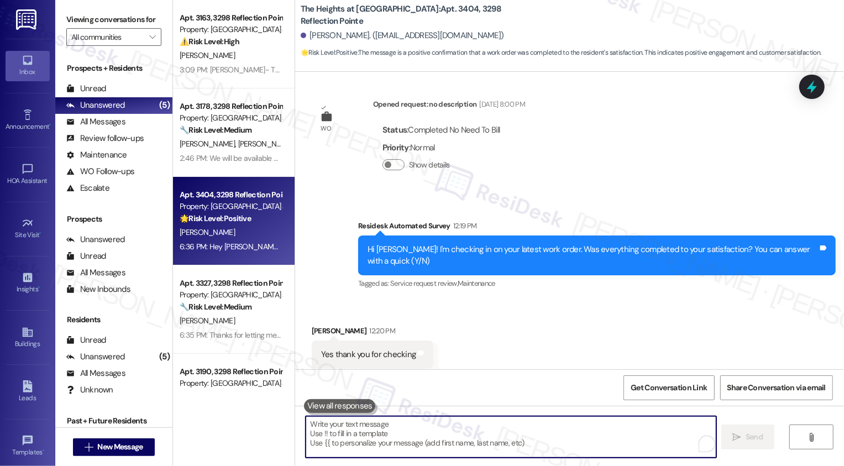
click at [236, 45] on div "⚠️ Risk Level: High The resident is requesting the renewal rate for their lease…" at bounding box center [231, 42] width 102 height 12
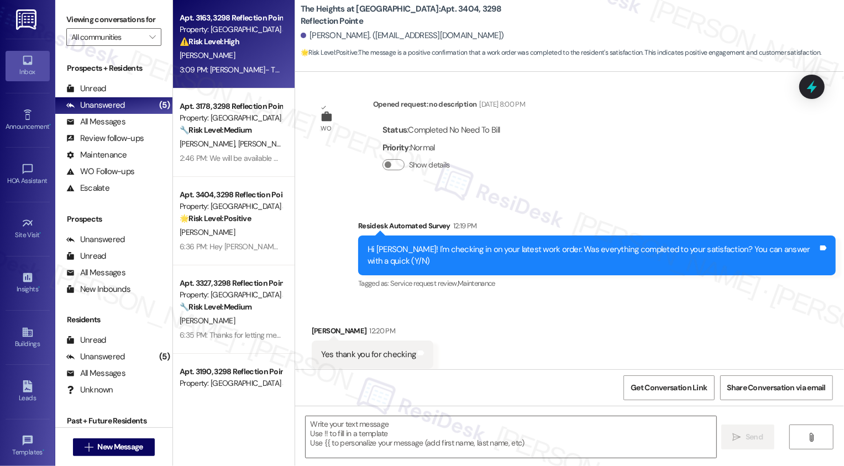
click at [236, 45] on div "⚠️ Risk Level: High The resident is requesting the renewal rate for their lease…" at bounding box center [231, 42] width 102 height 12
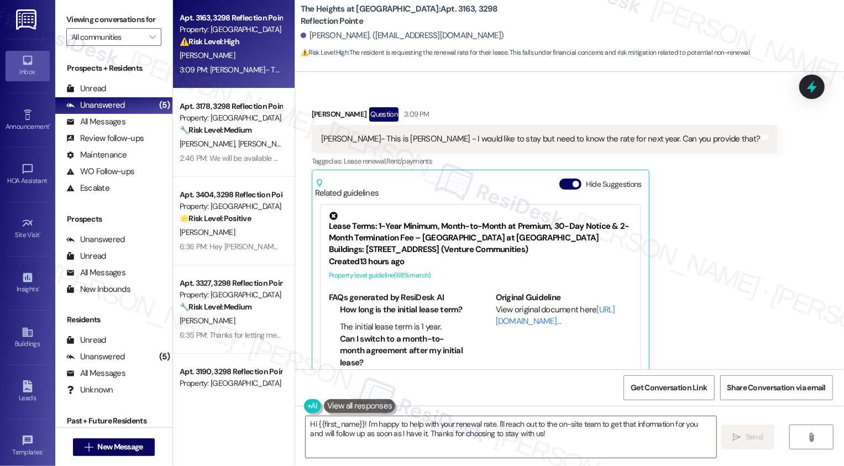
scroll to position [640, 0]
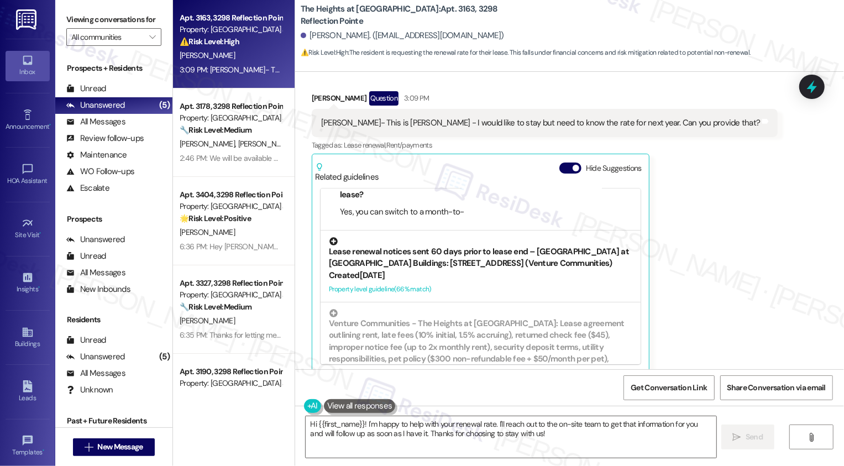
click at [429, 277] on div "Created [DATE]" at bounding box center [480, 276] width 303 height 12
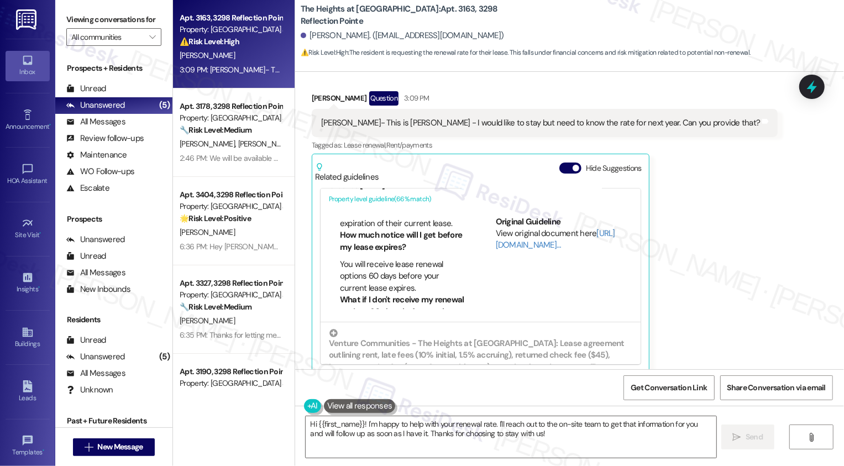
scroll to position [71, 0]
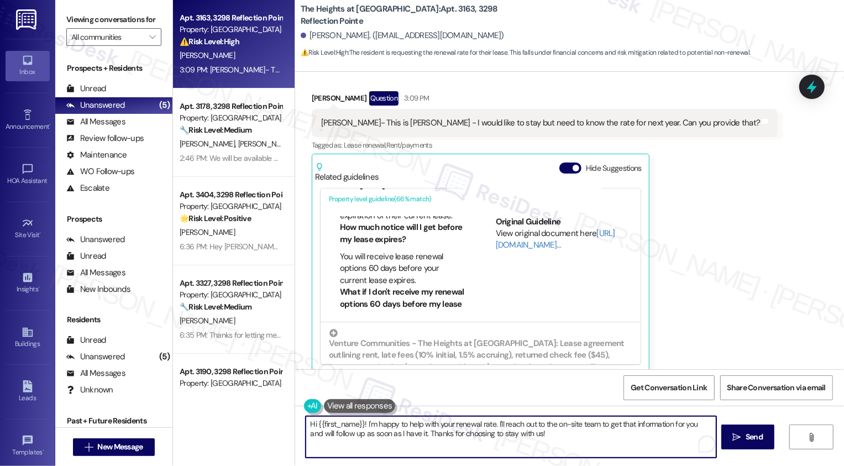
drag, startPoint x: 488, startPoint y: 423, endPoint x: 391, endPoint y: 422, distance: 97.3
click at [391, 422] on textarea "Hi {{first_name}}! I'm happy to help with your renewal rate. I'll reach out to …" at bounding box center [511, 436] width 411 height 41
click at [415, 431] on textarea "Hi {{first_name}}! I'm happy to help with your renewal rate. I'll reach out to …" at bounding box center [511, 436] width 411 height 41
click at [320, 428] on textarea "Hi {{first_name}}! I'm happy to help with your renewal rate. I'll reach out to …" at bounding box center [511, 436] width 411 height 41
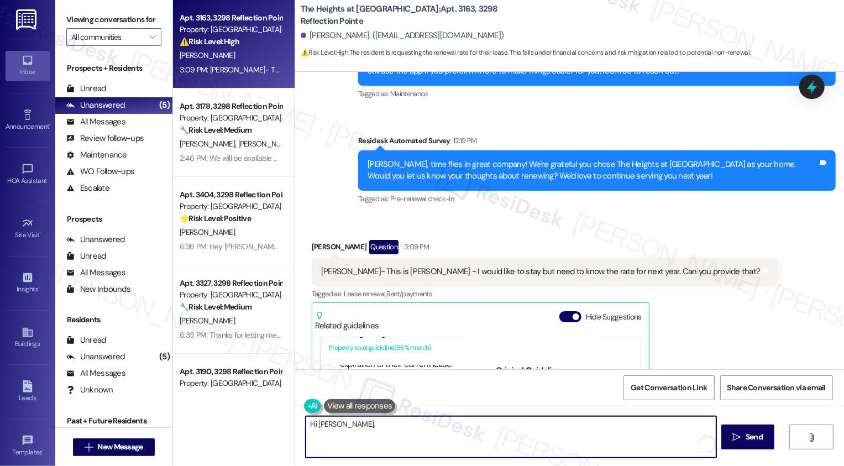
scroll to position [505, 0]
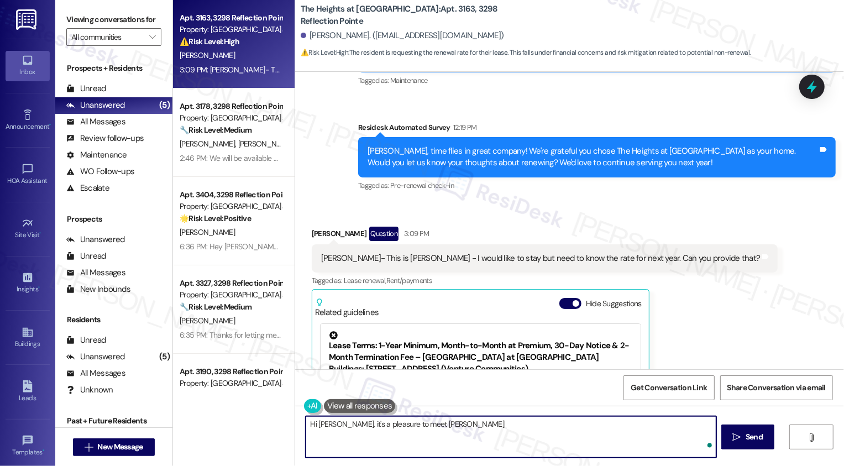
type textarea "Hi Paul, it's a pleasure to meet you"
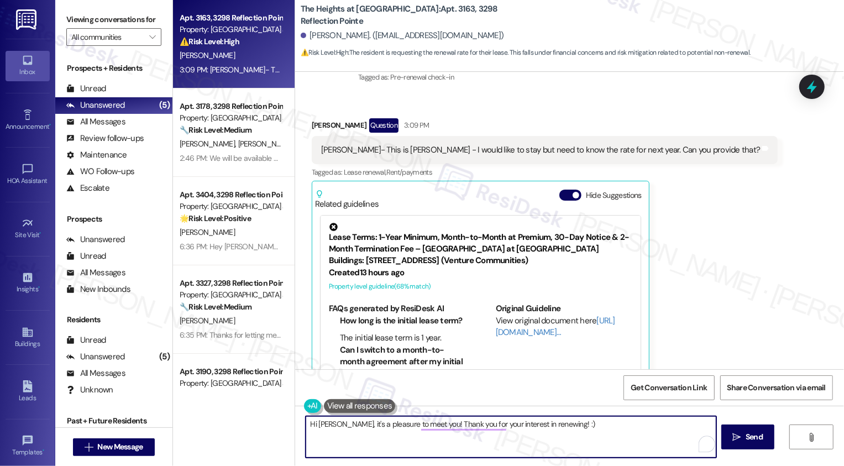
scroll to position [623, 0]
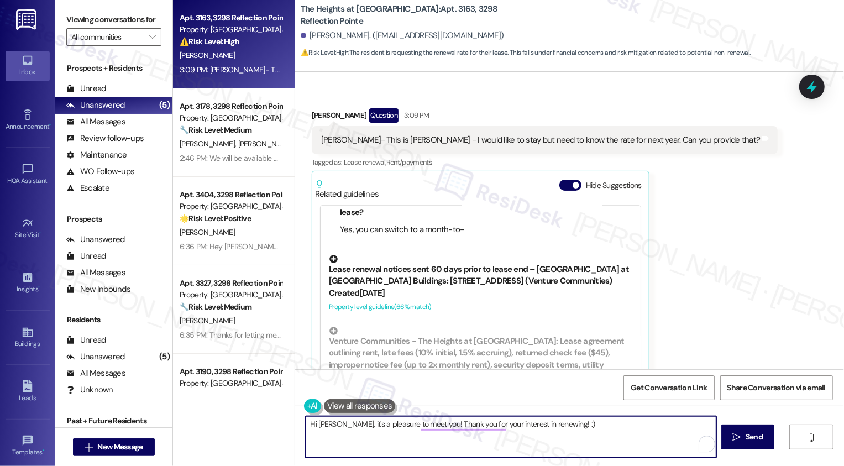
click at [470, 293] on div "Created [DATE]" at bounding box center [480, 293] width 303 height 12
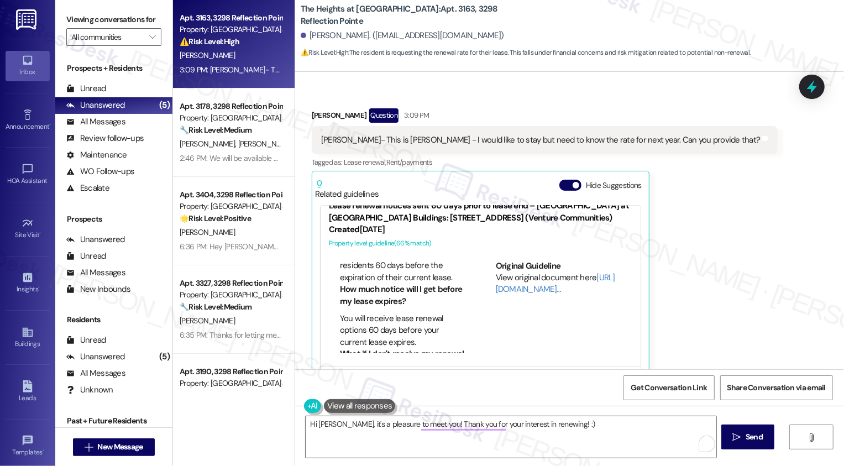
scroll to position [77, 0]
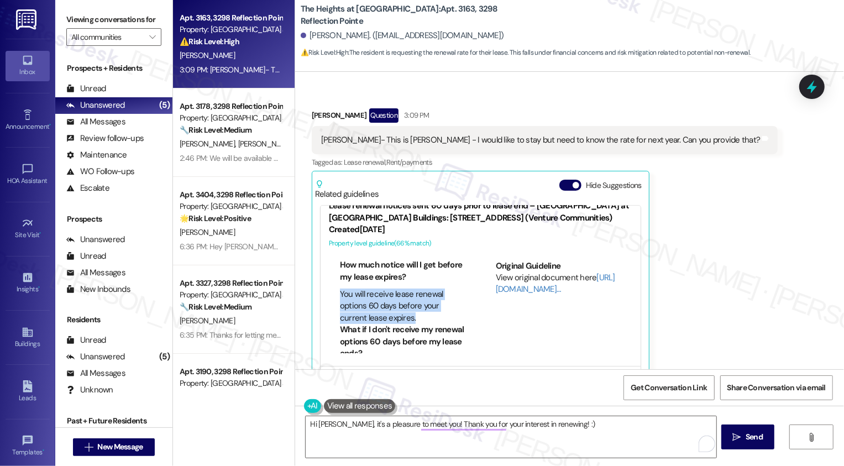
drag, startPoint x: 334, startPoint y: 293, endPoint x: 411, endPoint y: 313, distance: 79.3
click at [411, 313] on li "You will receive lease renewal options 60 days before your current lease expire…" at bounding box center [402, 305] width 125 height 35
copy li "You will receive lease renewal options 60 days before your current lease expire…"
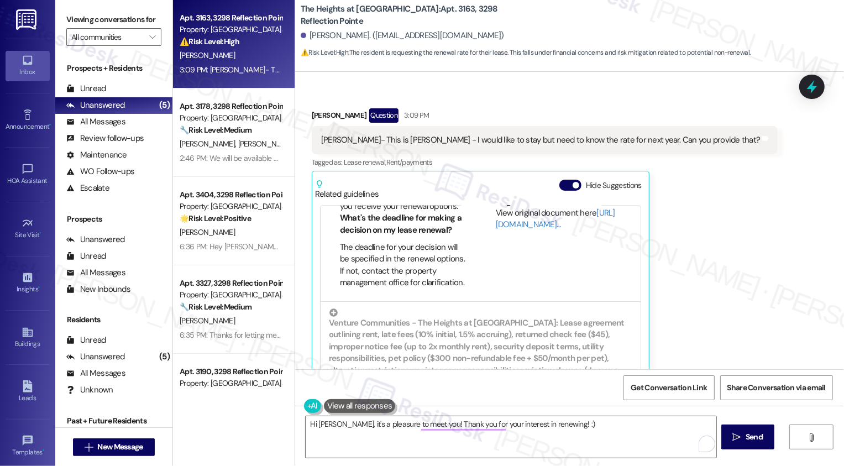
scroll to position [175, 0]
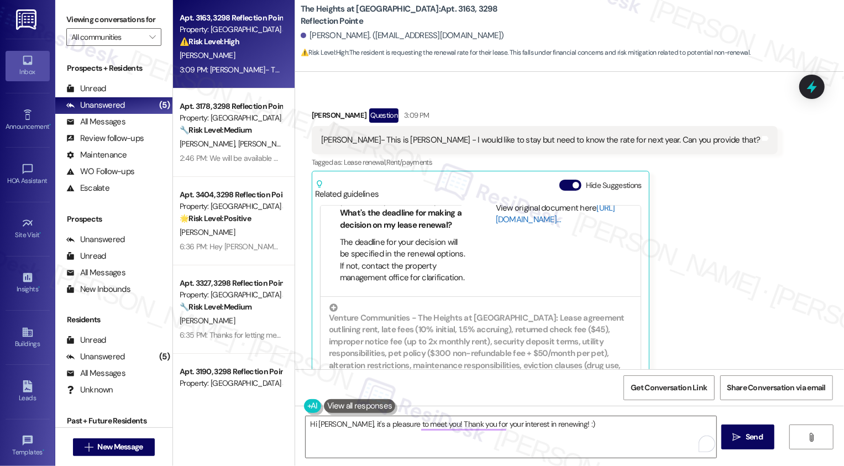
click at [506, 221] on link "[URL][DOMAIN_NAME]…" at bounding box center [555, 213] width 119 height 23
click at [580, 418] on textarea "Hi [PERSON_NAME], it's a pleasure to meet you! Thank you for your interest in r…" at bounding box center [511, 436] width 411 height 41
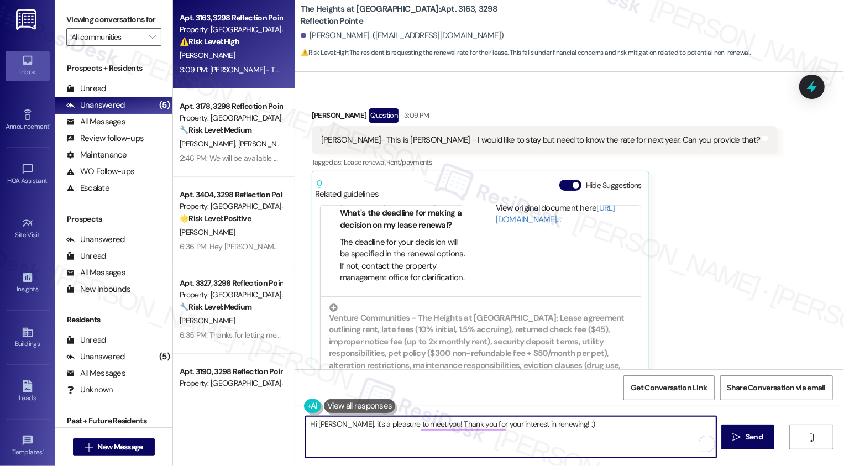
click at [576, 424] on textarea "Hi [PERSON_NAME], it's a pleasure to meet you! Thank you for your interest in r…" at bounding box center [511, 436] width 411 height 41
paste textarea "You will receive lease renewal options 60 days before your current lease expire…"
click at [463, 437] on textarea "Hi [PERSON_NAME], it's a pleasure to meet you! Thank you for your interest in r…" at bounding box center [511, 436] width 411 height 41
click at [596, 422] on textarea "Hi [PERSON_NAME], it's a pleasure to meet you! Thank you for your interest in r…" at bounding box center [511, 436] width 411 height 41
paste textarea "’s such a pleasure to meet you! Thank you for your interest in renewing 🙂 You’l…"
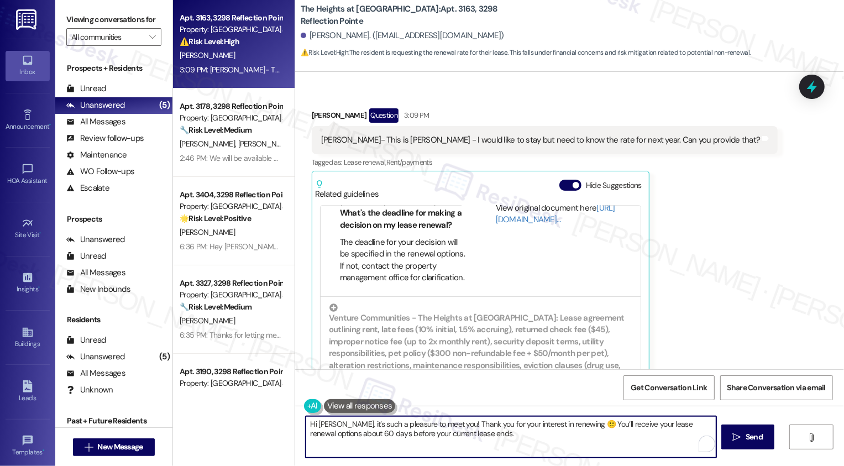
click at [387, 435] on textarea "Hi [PERSON_NAME], it’s such a pleasure to meet you! Thank you for your interest…" at bounding box center [511, 436] width 411 height 41
click at [452, 437] on textarea "Hi [PERSON_NAME], it’s such a pleasure to meet you! Thank you for your interest…" at bounding box center [511, 436] width 411 height 41
click at [473, 437] on textarea "Hi [PERSON_NAME], it’s such a pleasure to meet you! Thank you for your interest…" at bounding box center [511, 436] width 411 height 41
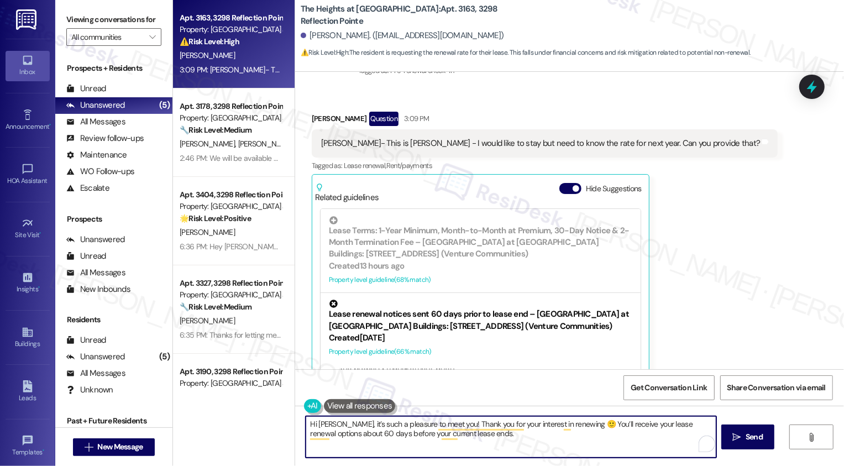
scroll to position [640, 0]
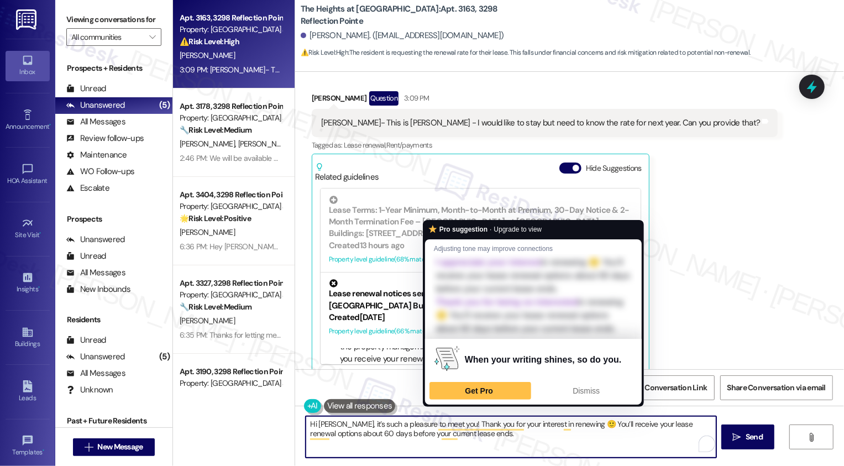
paste textarea "If you don't mind me asking, how has your experience been so far? Has the prope…"
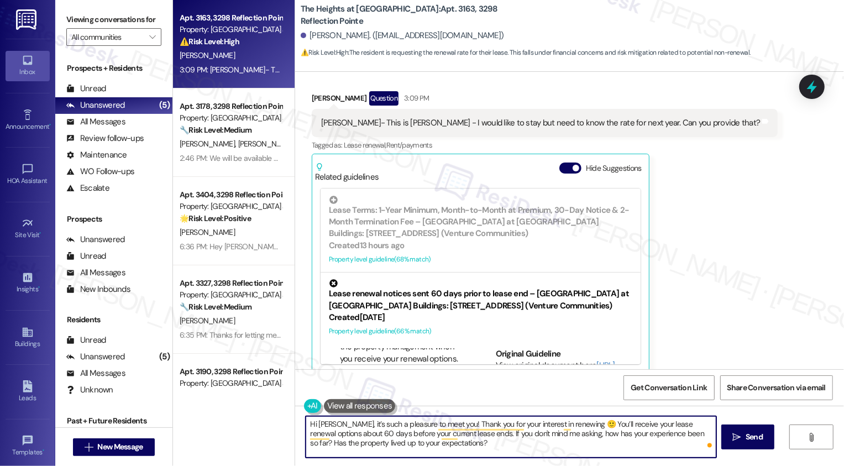
click at [457, 443] on textarea "Hi [PERSON_NAME], it’s such a pleasure to meet you! Thank you for your interest…" at bounding box center [511, 436] width 411 height 41
click at [471, 434] on textarea "Hi [PERSON_NAME], it’s such a pleasure to meet you! Thank you for your interest…" at bounding box center [511, 436] width 411 height 41
type textarea "Hi [PERSON_NAME], it’s such a pleasure to meet you! Thank you for your interest…"
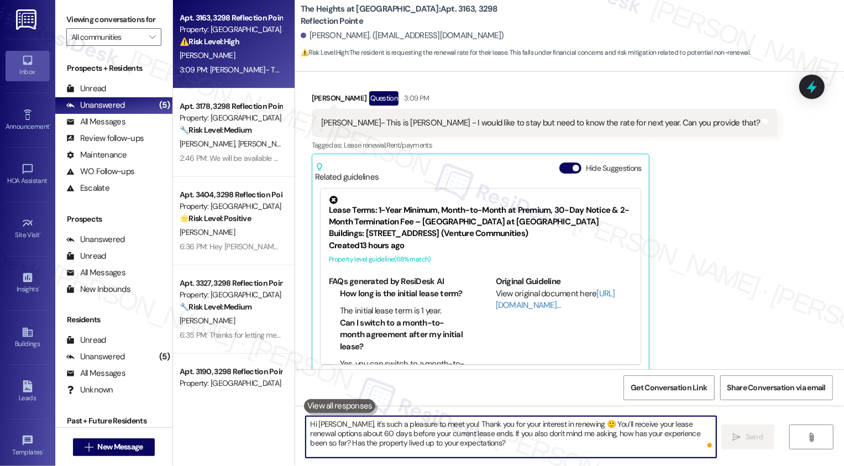
scroll to position [640, 0]
